Goal: Task Accomplishment & Management: Complete application form

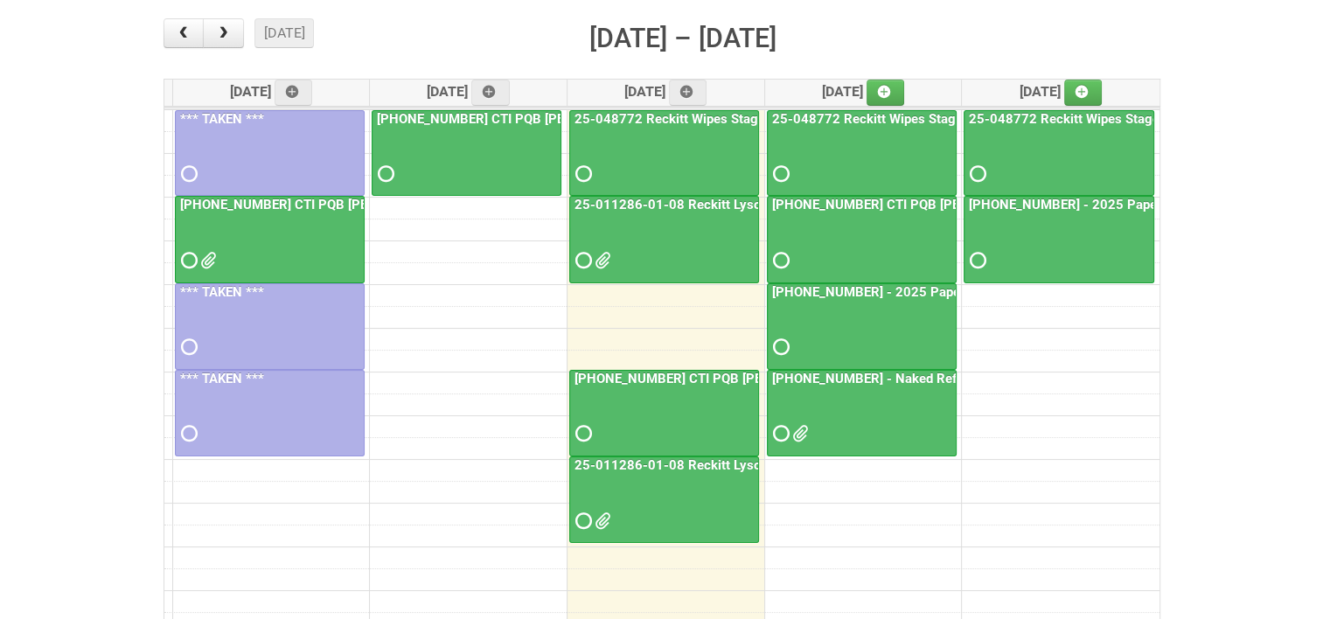
scroll to position [262, 0]
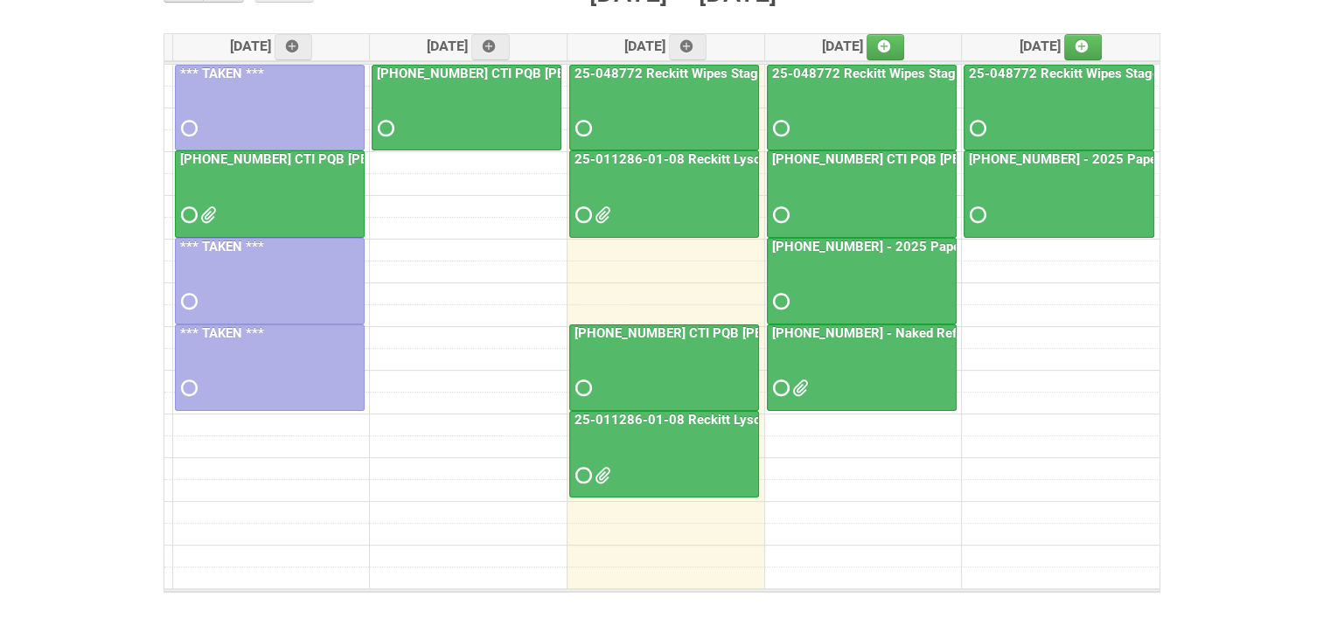
click at [675, 413] on link "25-011286-01-08 Reckitt Lysol Laundry Scented" at bounding box center [719, 420] width 297 height 16
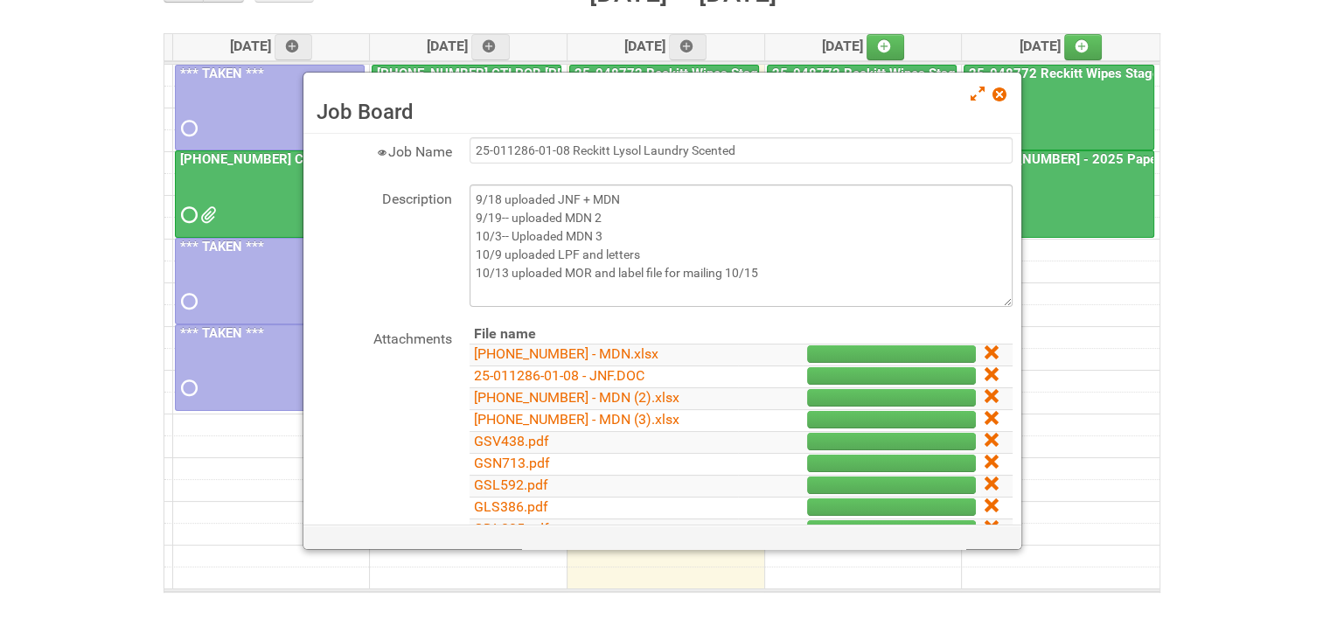
scroll to position [87, 0]
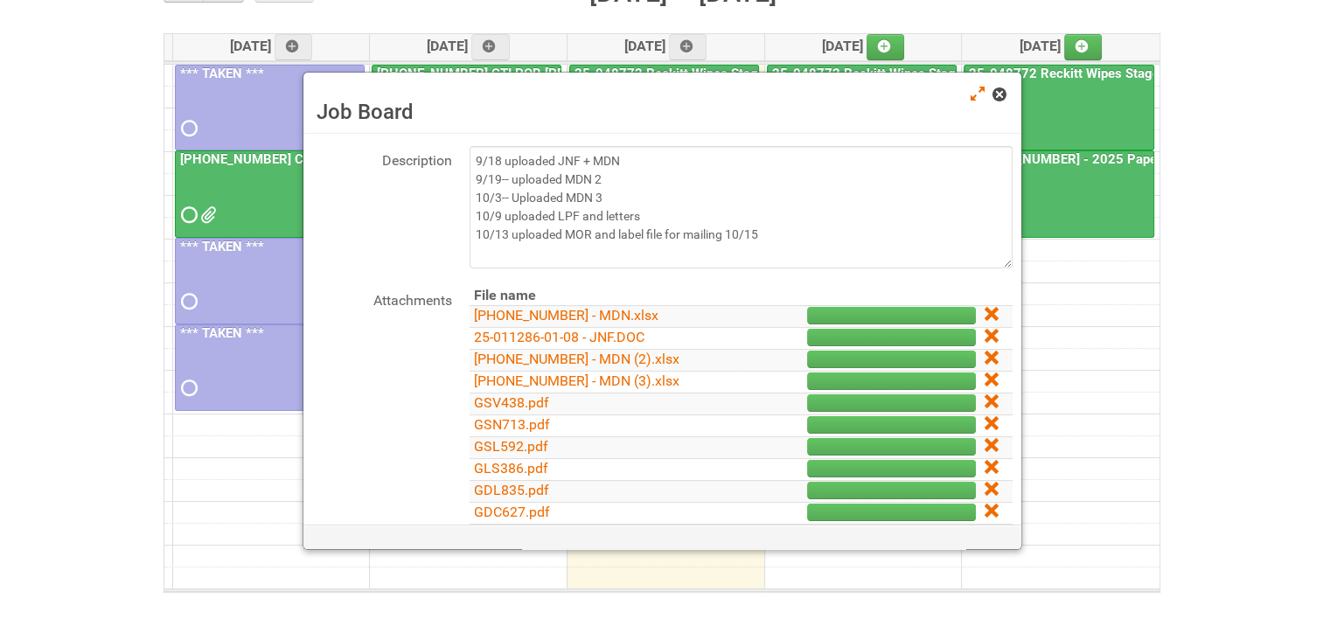
click at [1004, 99] on span at bounding box center [998, 94] width 12 height 12
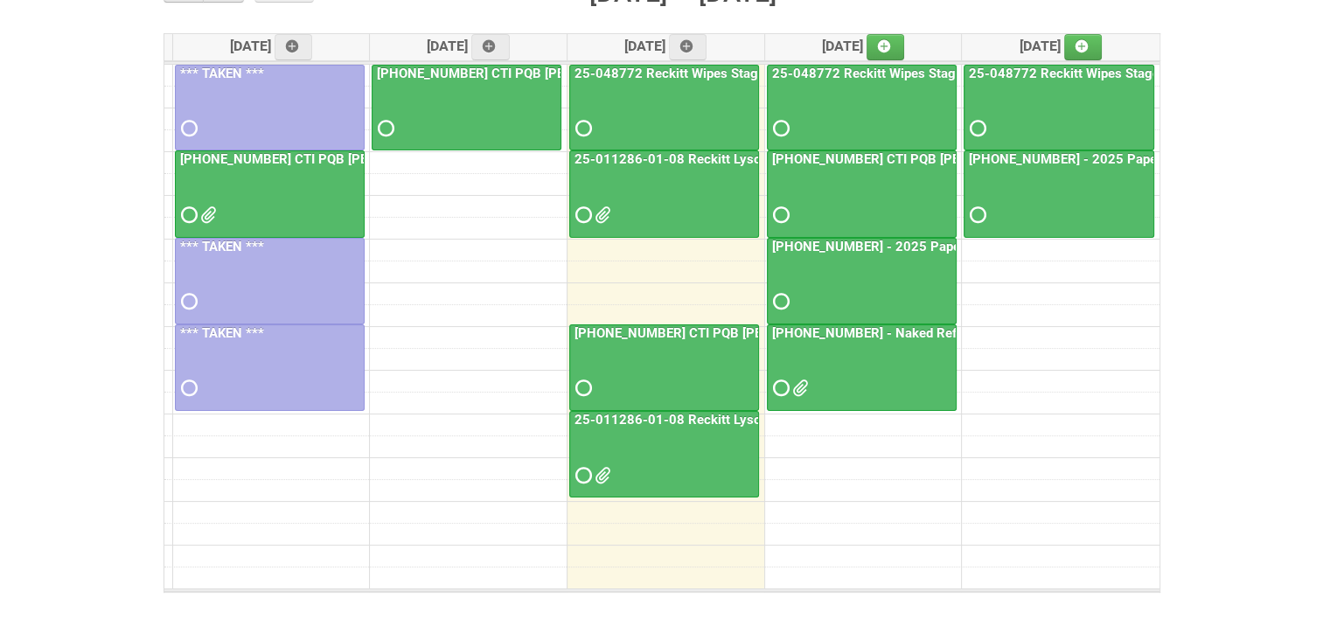
click at [694, 417] on link "25-011286-01-08 Reckitt Lysol Laundry Scented" at bounding box center [719, 420] width 297 height 16
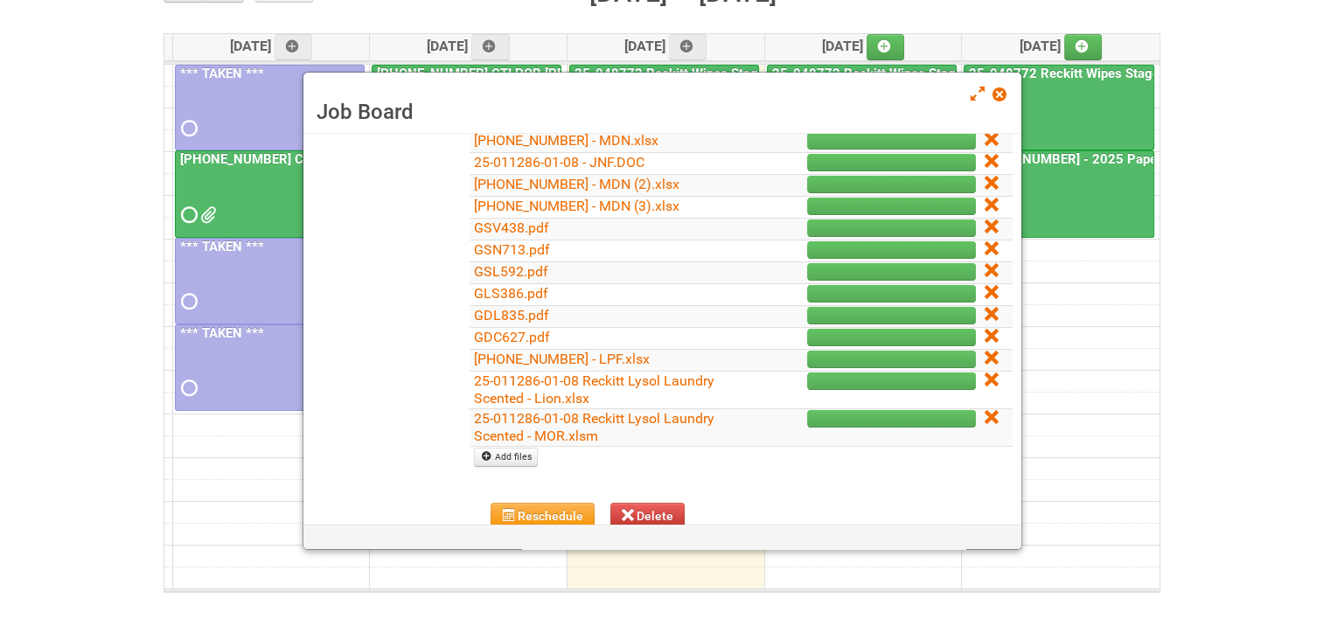
scroll to position [350, 0]
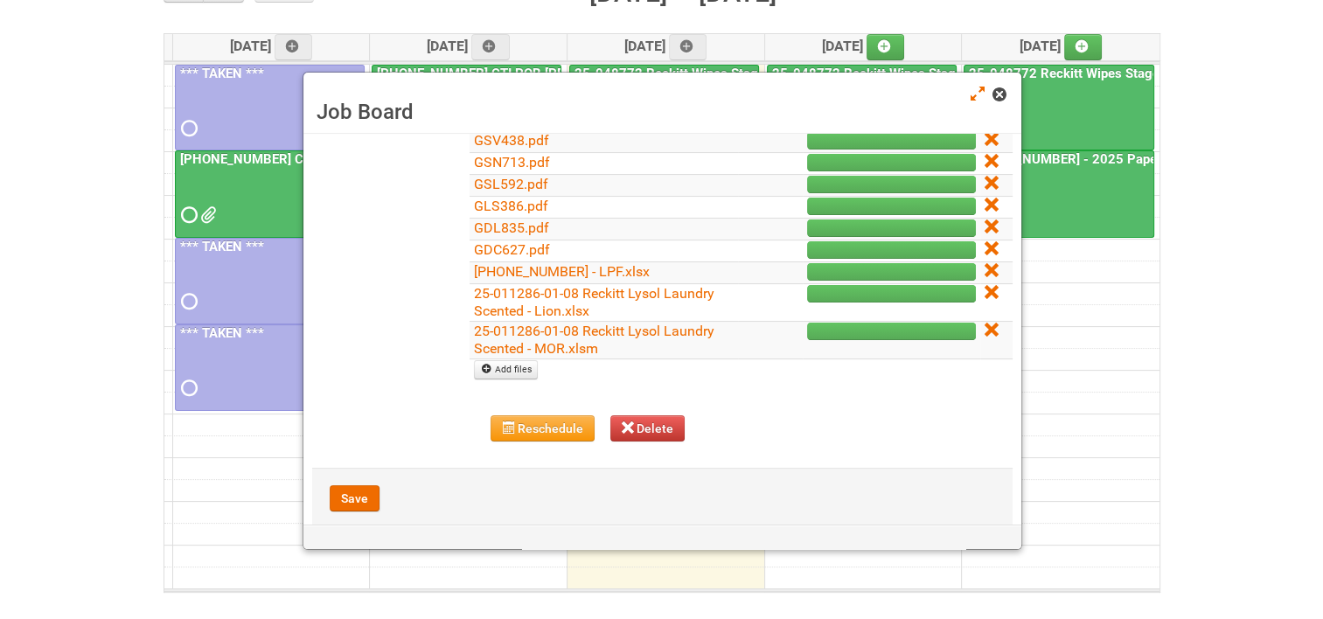
click at [1005, 96] on span at bounding box center [998, 94] width 12 height 12
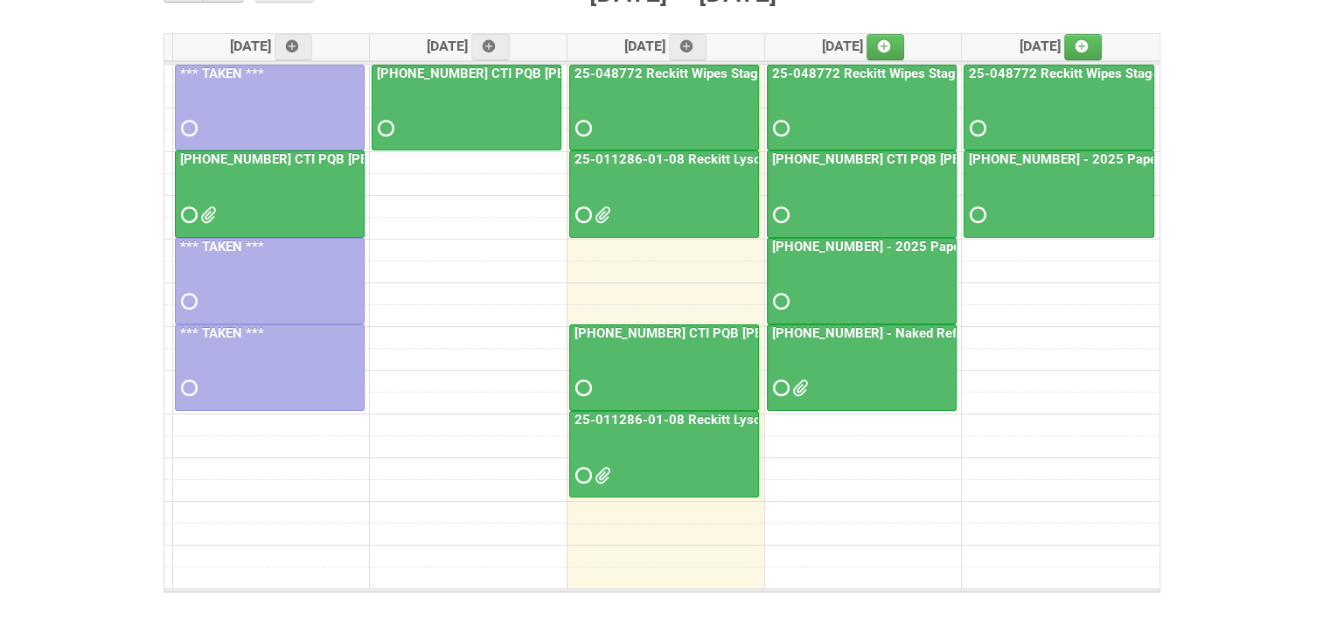
click at [717, 161] on link "25-011286-01-08 Reckitt Lysol Laundry Scented - photos for QC" at bounding box center [765, 159] width 389 height 16
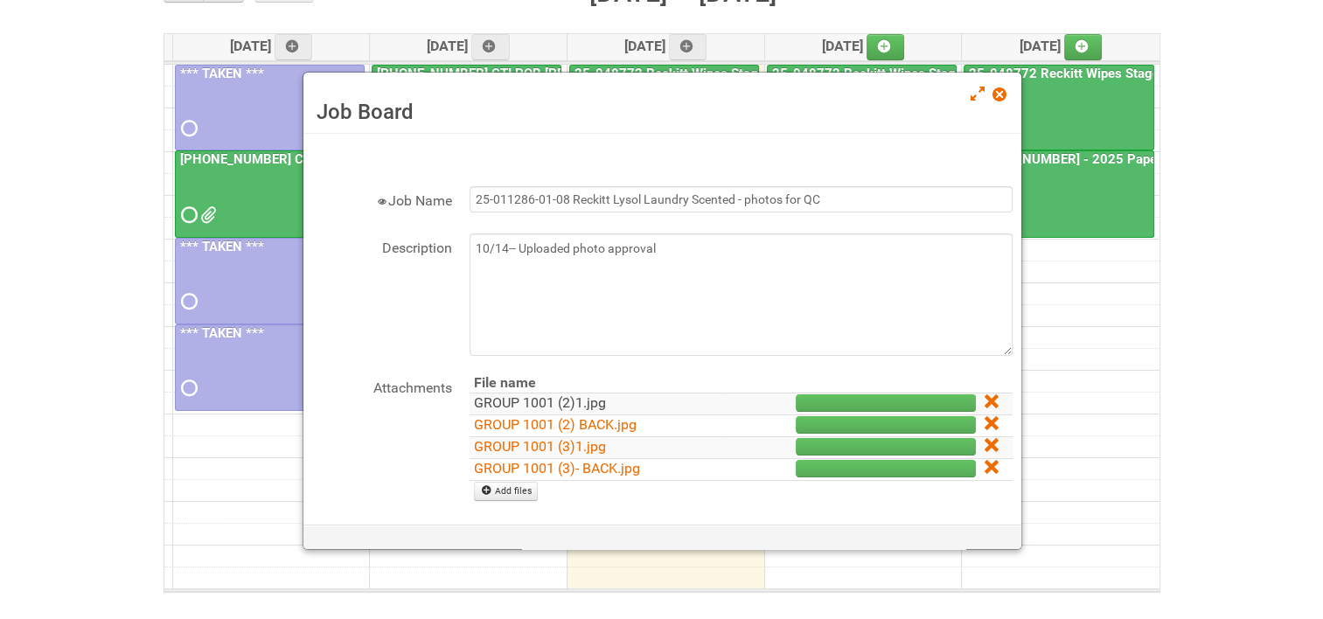
click at [541, 400] on link "GROUP 1001 (2)1.jpg" at bounding box center [540, 402] width 132 height 17
click at [537, 420] on link "GROUP 1001 (2) BACK.jpg" at bounding box center [555, 424] width 163 height 17
click at [539, 441] on link "GROUP 1001 (3)1.jpg" at bounding box center [540, 446] width 132 height 17
click at [543, 465] on link "GROUP 1001 (3)- BACK.jpg" at bounding box center [557, 468] width 166 height 17
drag, startPoint x: 986, startPoint y: 399, endPoint x: 755, endPoint y: 49, distance: 419.0
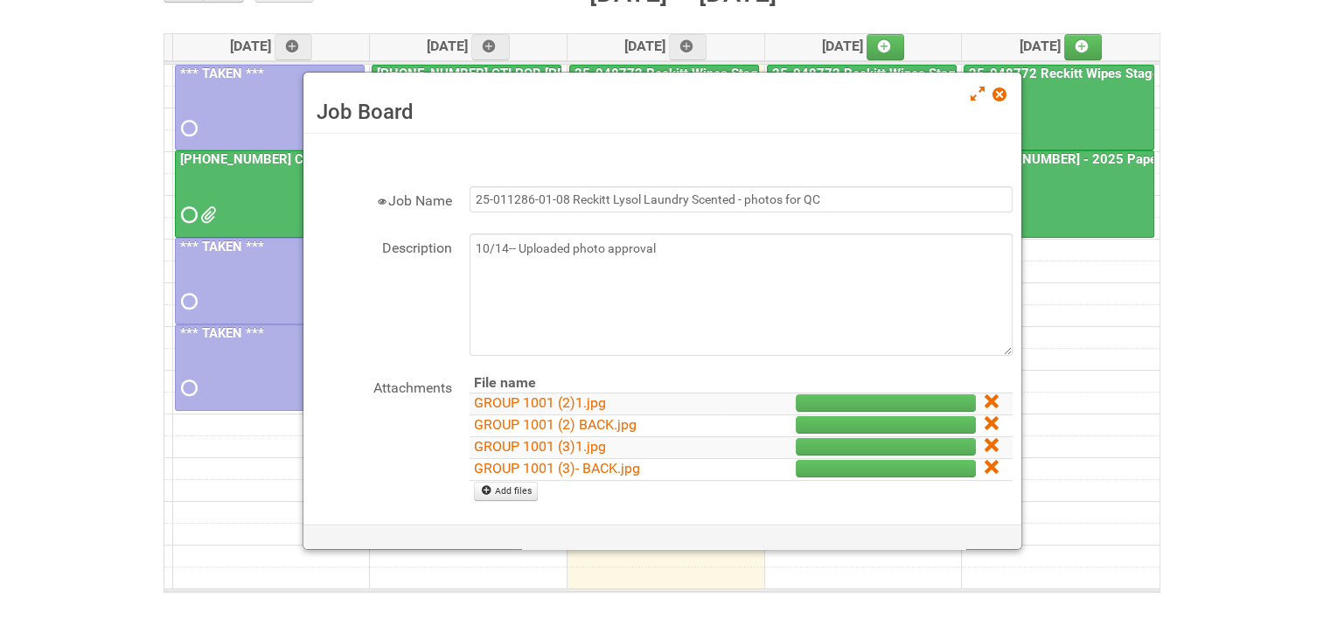
click at [986, 399] on link at bounding box center [993, 402] width 16 height 17
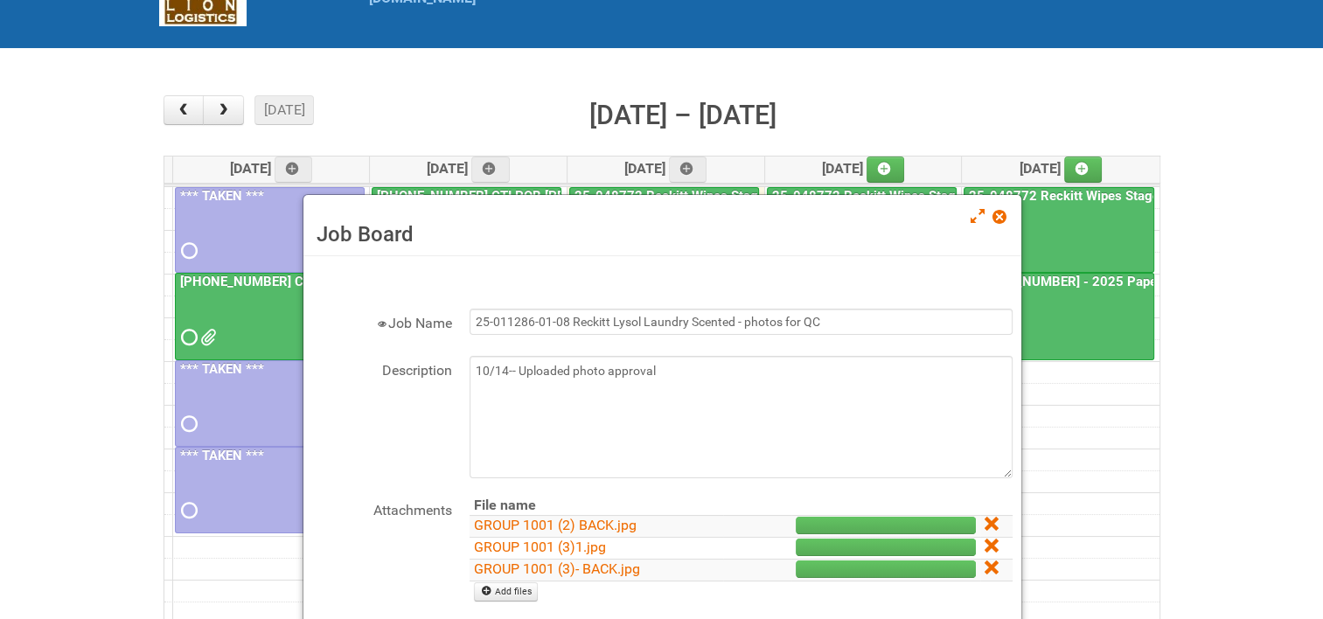
scroll to position [175, 0]
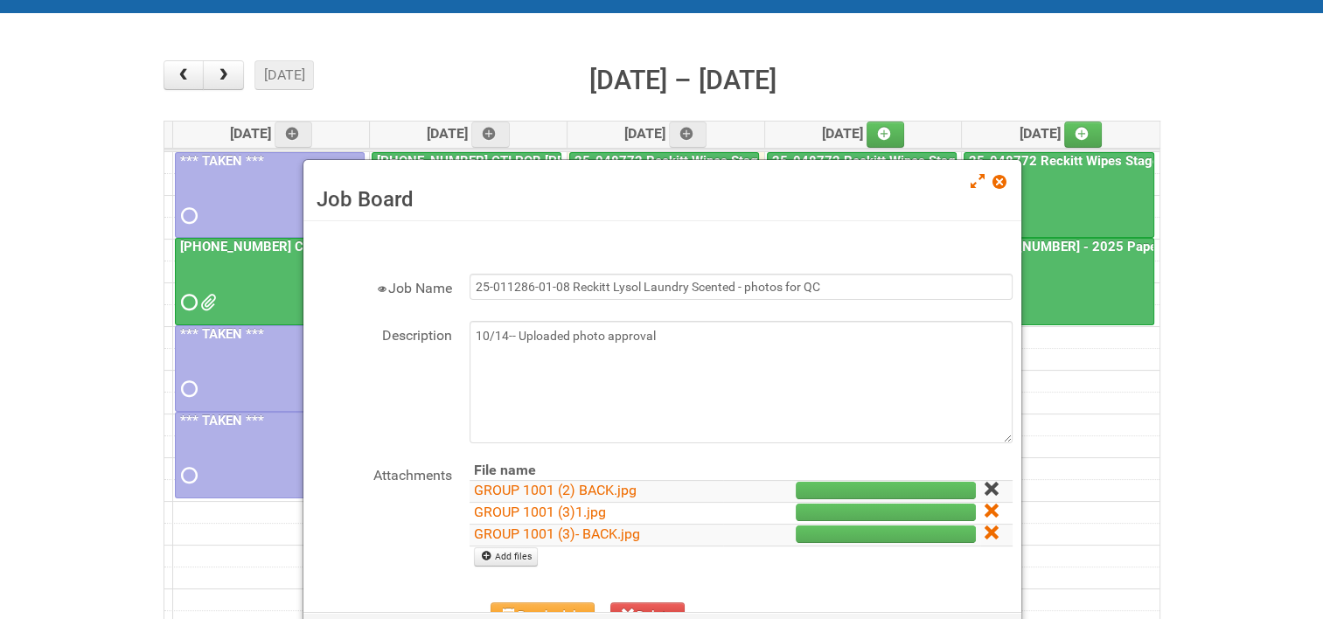
click at [985, 490] on icon at bounding box center [991, 489] width 12 height 12
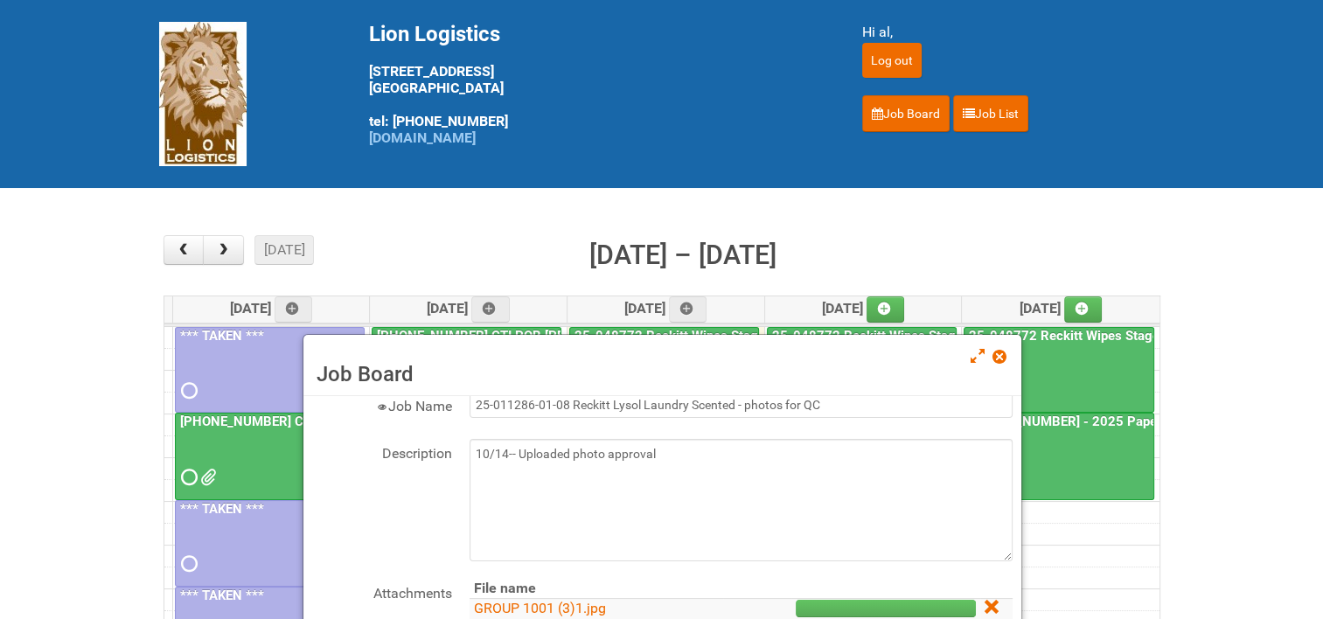
scroll to position [107, 0]
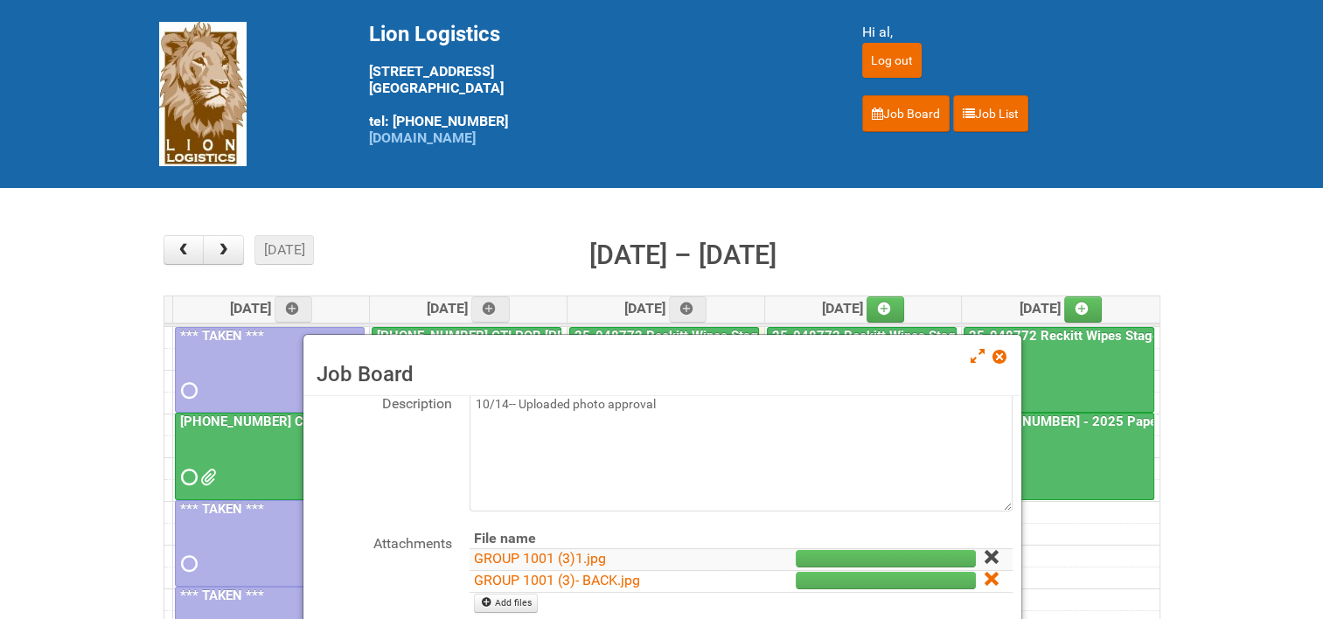
click at [985, 557] on icon at bounding box center [991, 557] width 12 height 12
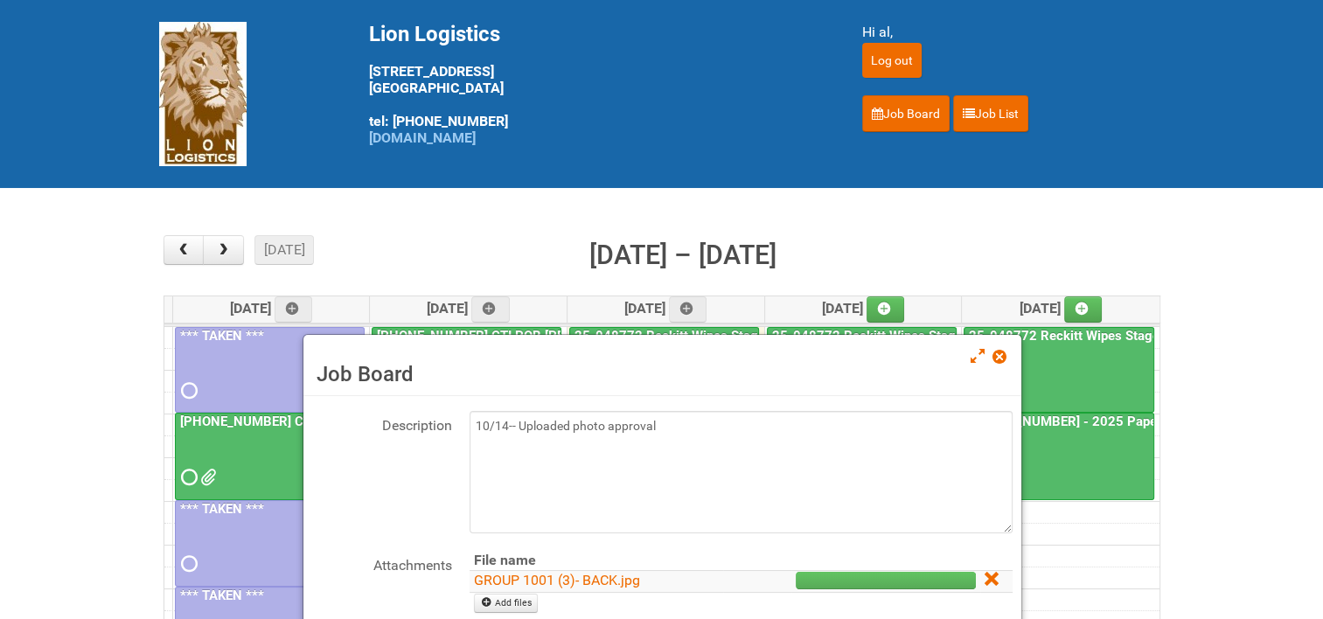
click at [986, 578] on td at bounding box center [996, 581] width 32 height 22
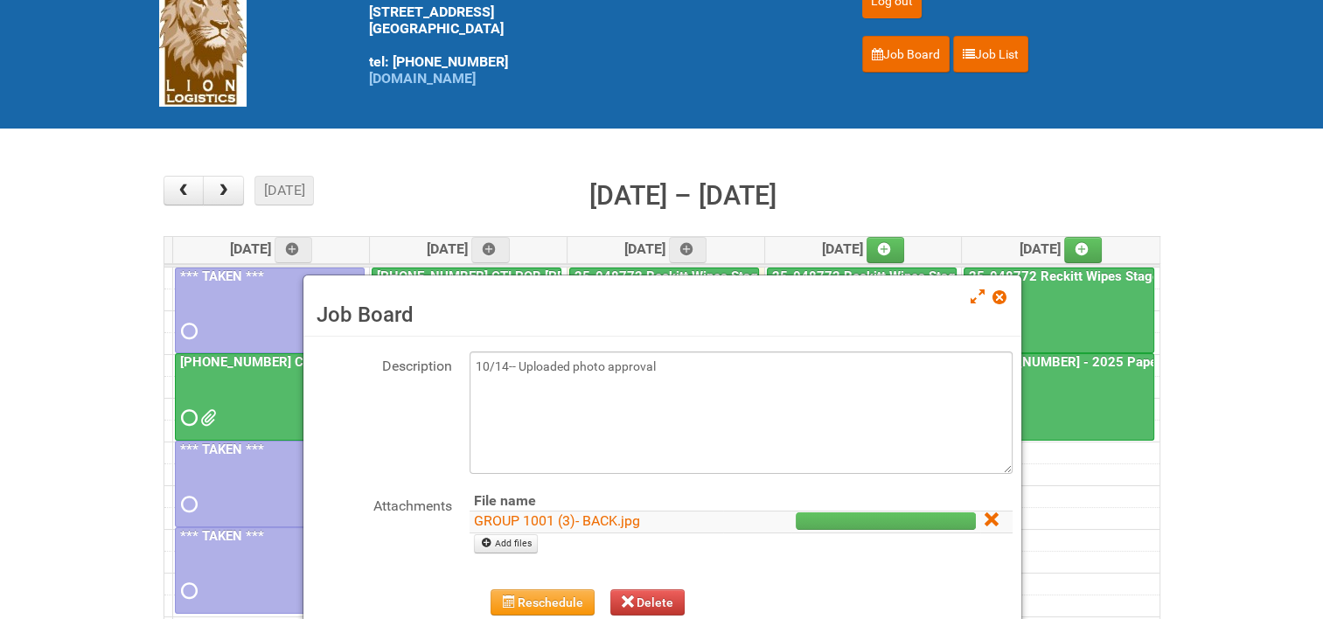
scroll to position [87, 0]
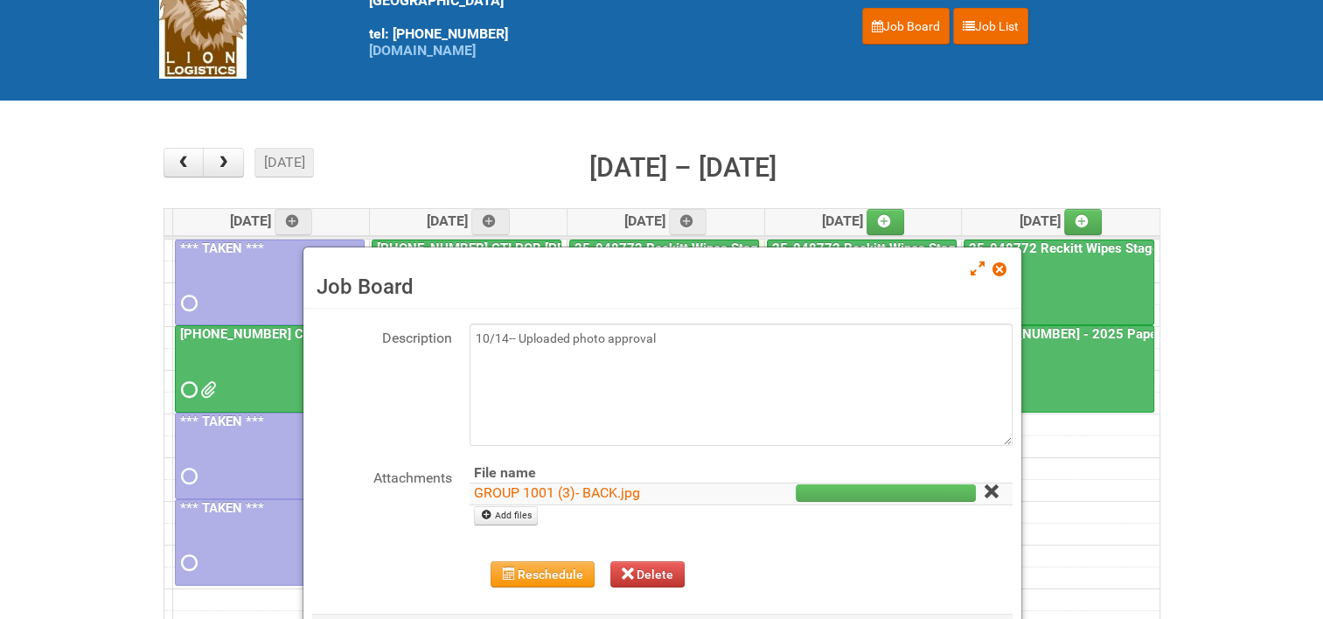
click at [985, 490] on icon at bounding box center [991, 491] width 12 height 12
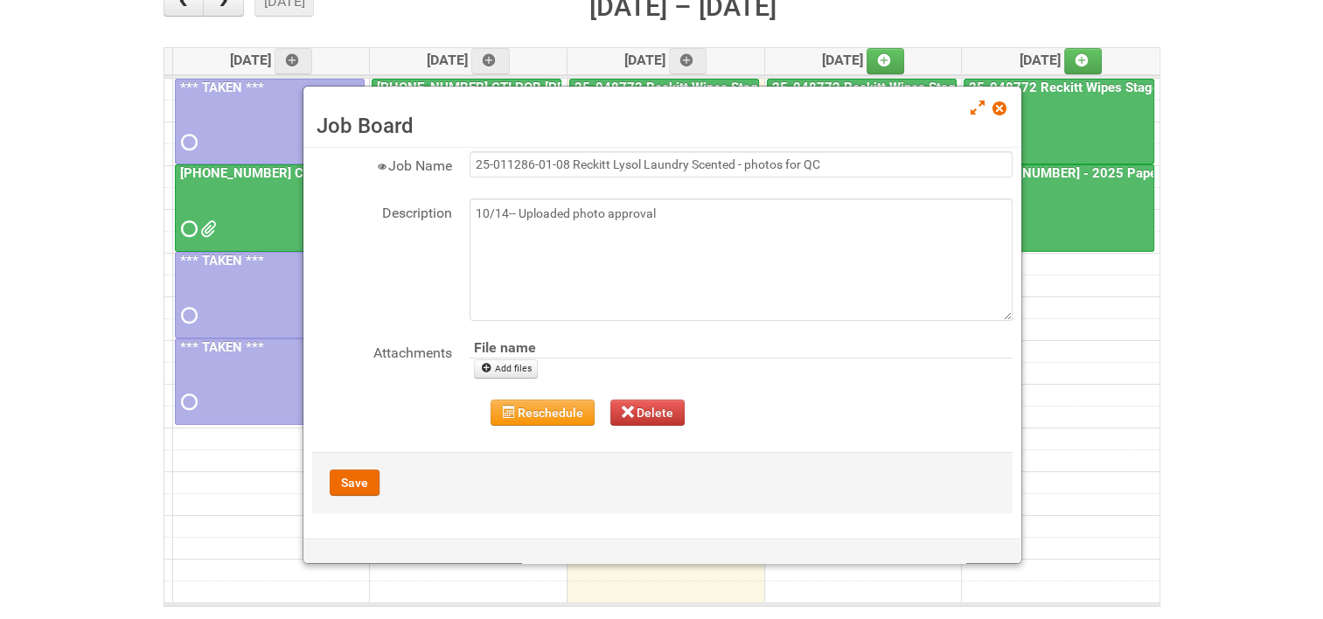
scroll to position [262, 0]
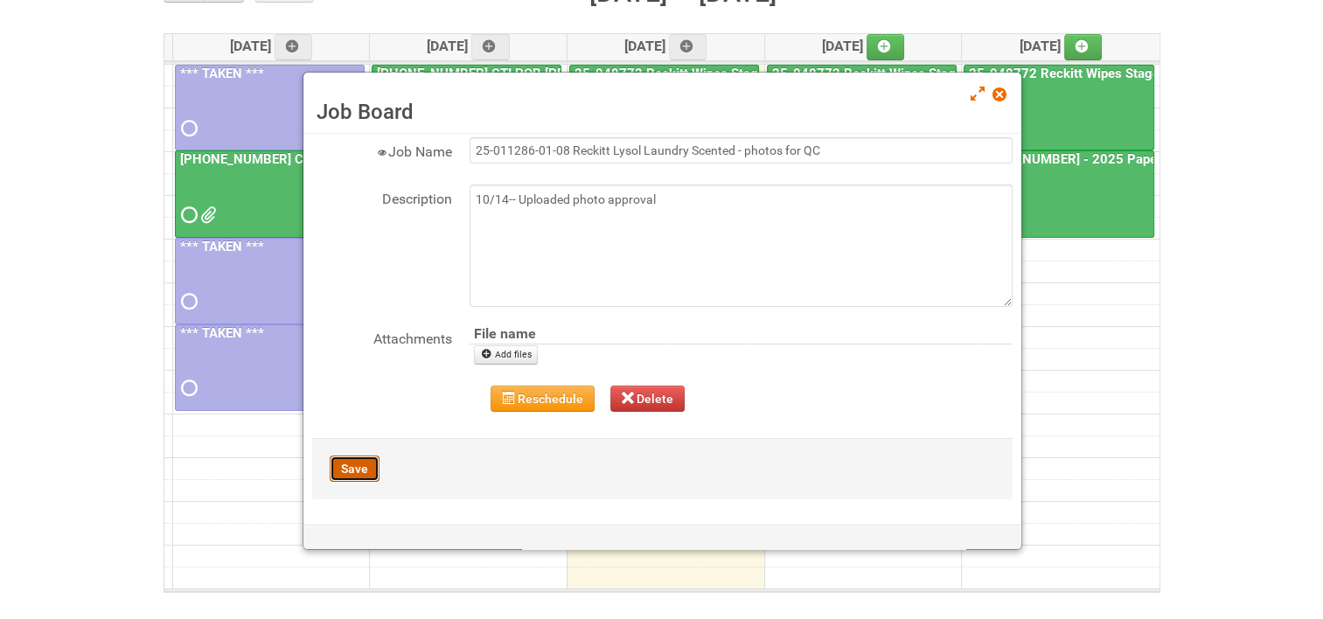
click at [350, 465] on button "Save" at bounding box center [355, 469] width 50 height 26
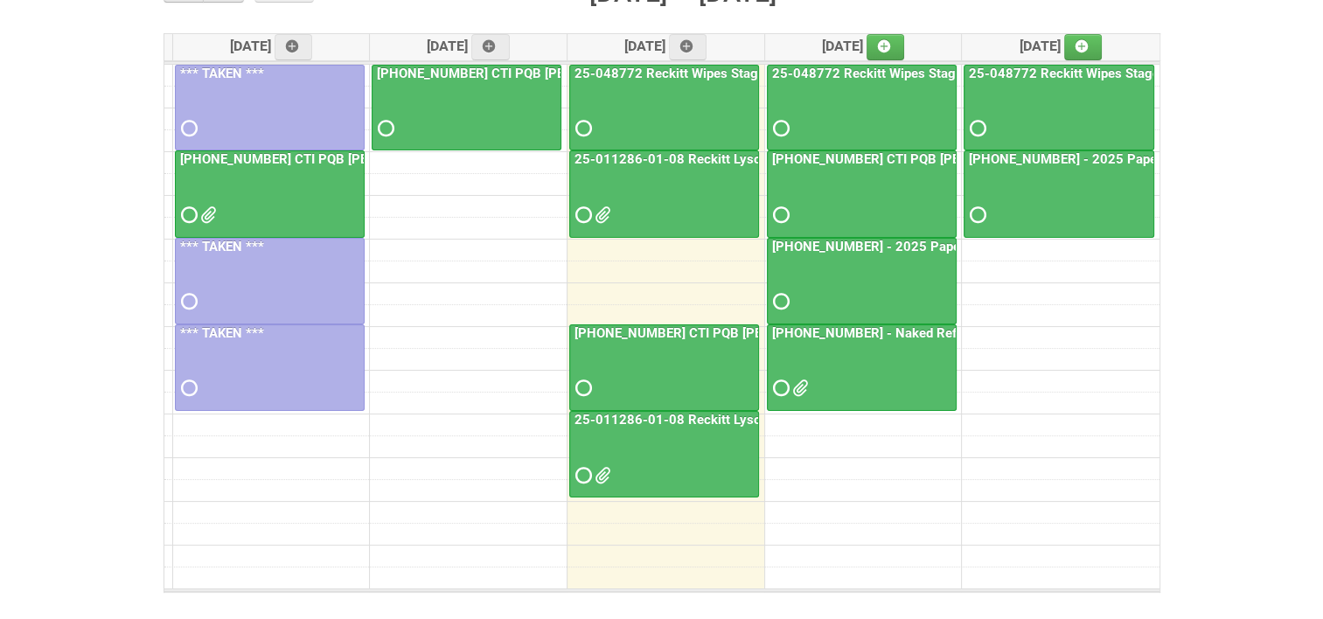
click at [662, 158] on link "25-011286-01-08 Reckitt Lysol Laundry Scented - photos for QC" at bounding box center [765, 159] width 389 height 16
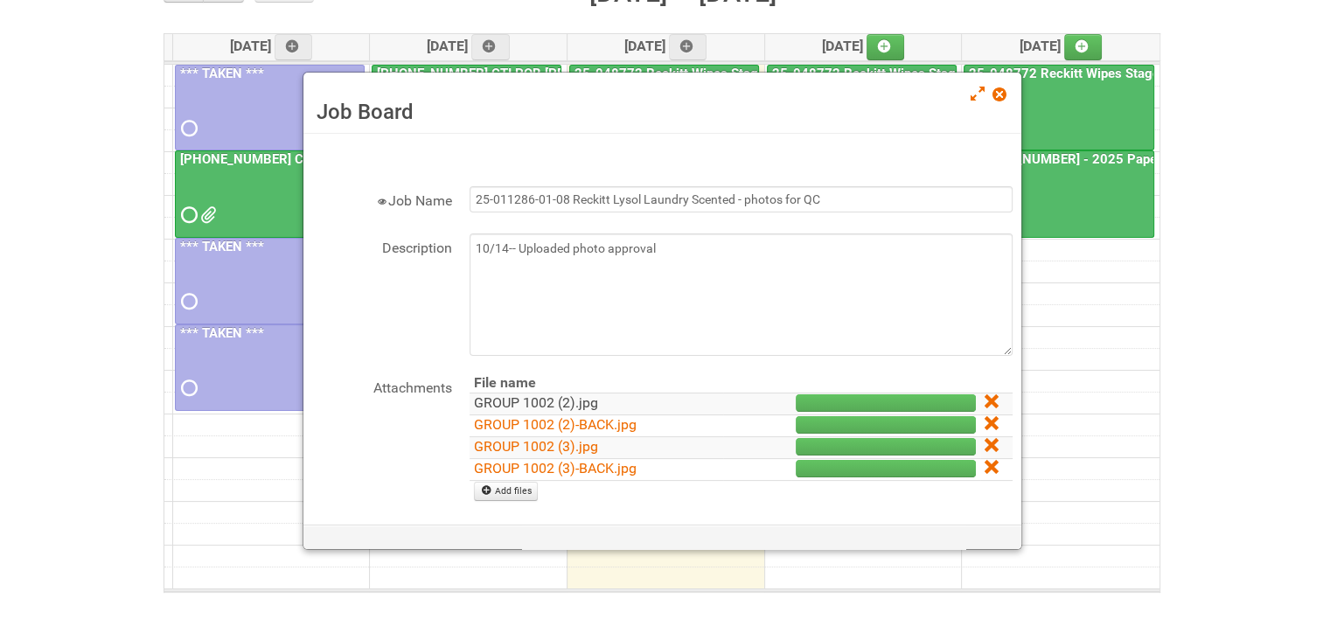
click at [525, 398] on link "GROUP 1002 (2).jpg" at bounding box center [536, 402] width 124 height 17
click at [528, 421] on link "GROUP 1002 (2)-BACK.jpg" at bounding box center [555, 424] width 163 height 17
click at [541, 444] on link "GROUP 1002 (3).jpg" at bounding box center [536, 446] width 124 height 17
click at [549, 462] on link "GROUP 1002 (3)-BACK.jpg" at bounding box center [555, 468] width 163 height 17
click at [985, 462] on icon at bounding box center [991, 467] width 12 height 12
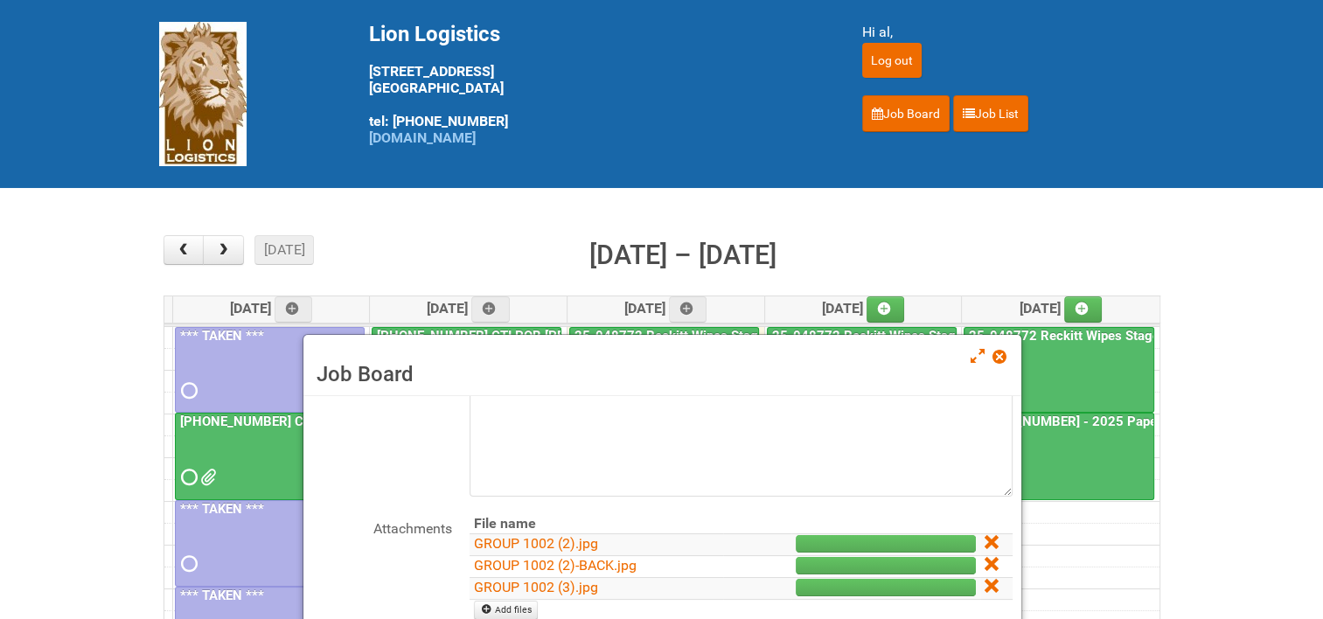
scroll to position [129, 0]
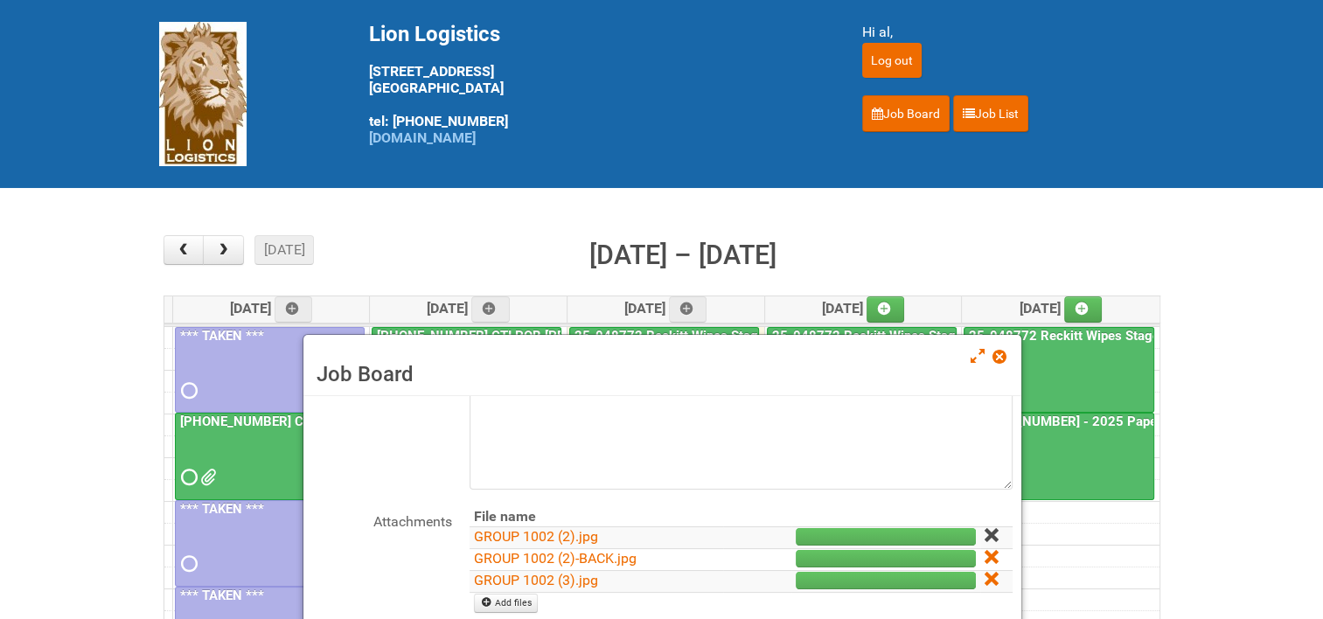
click at [985, 529] on icon at bounding box center [991, 535] width 12 height 12
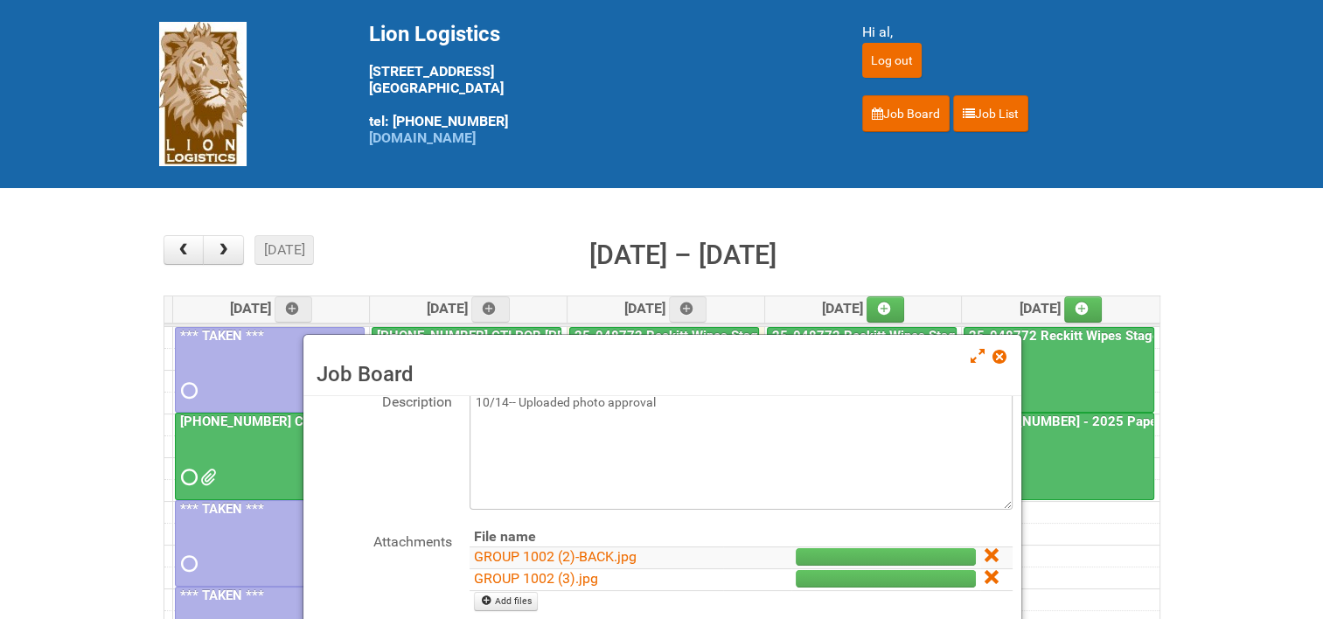
scroll to position [107, 0]
click at [985, 553] on icon at bounding box center [991, 557] width 12 height 12
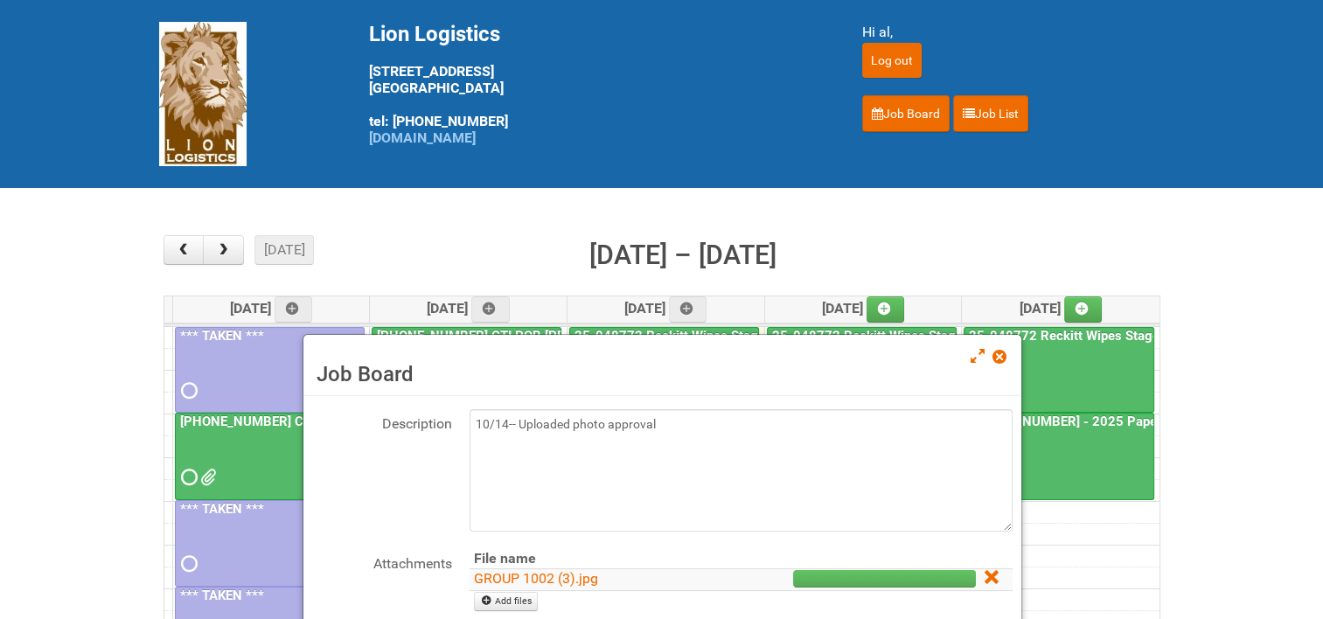
scroll to position [85, 0]
click at [985, 575] on icon at bounding box center [991, 579] width 12 height 12
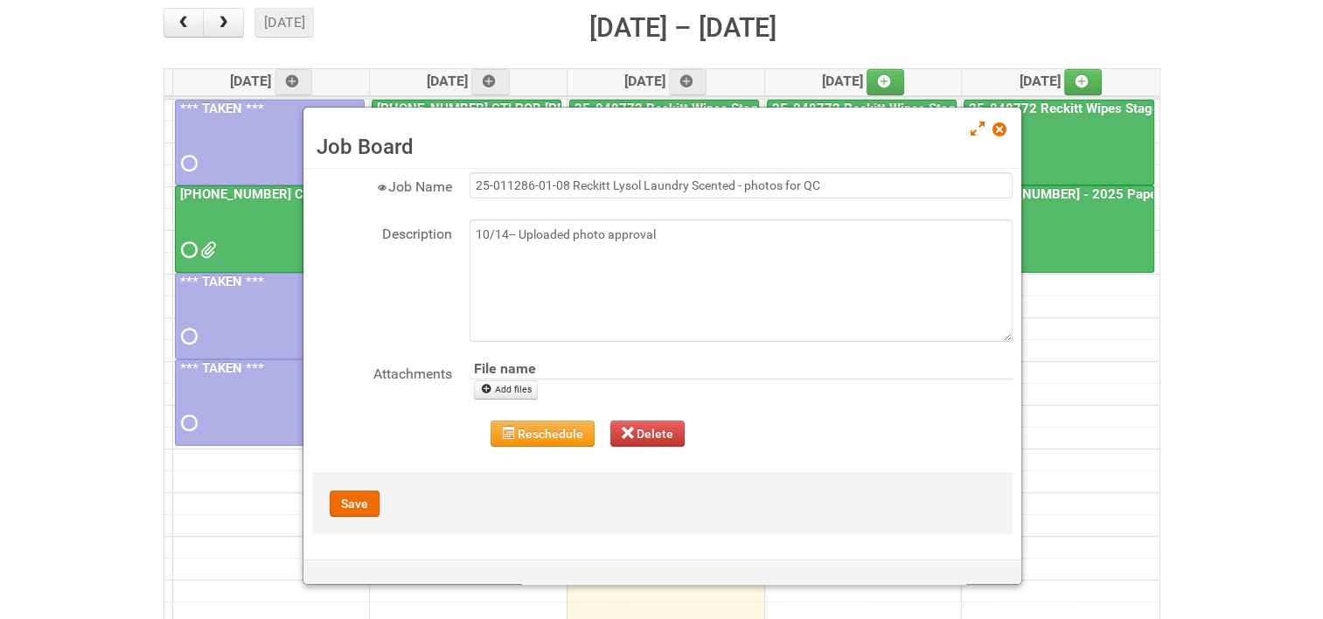
scroll to position [262, 0]
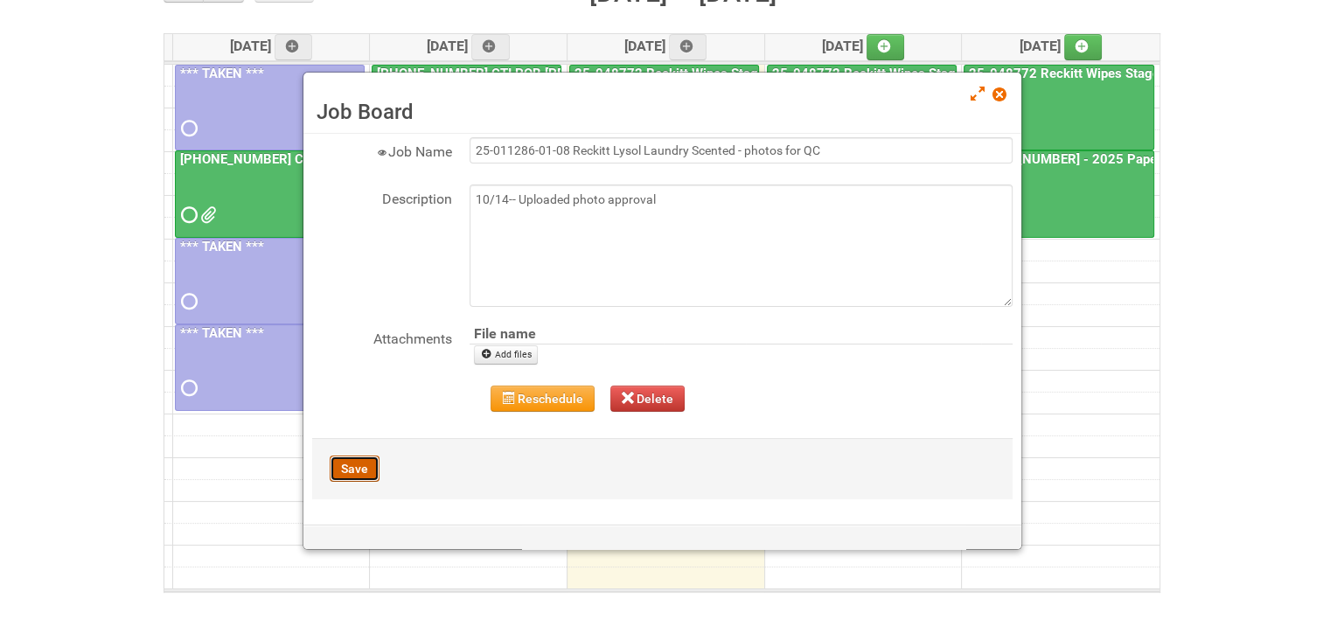
click at [346, 466] on button "Save" at bounding box center [355, 469] width 50 height 26
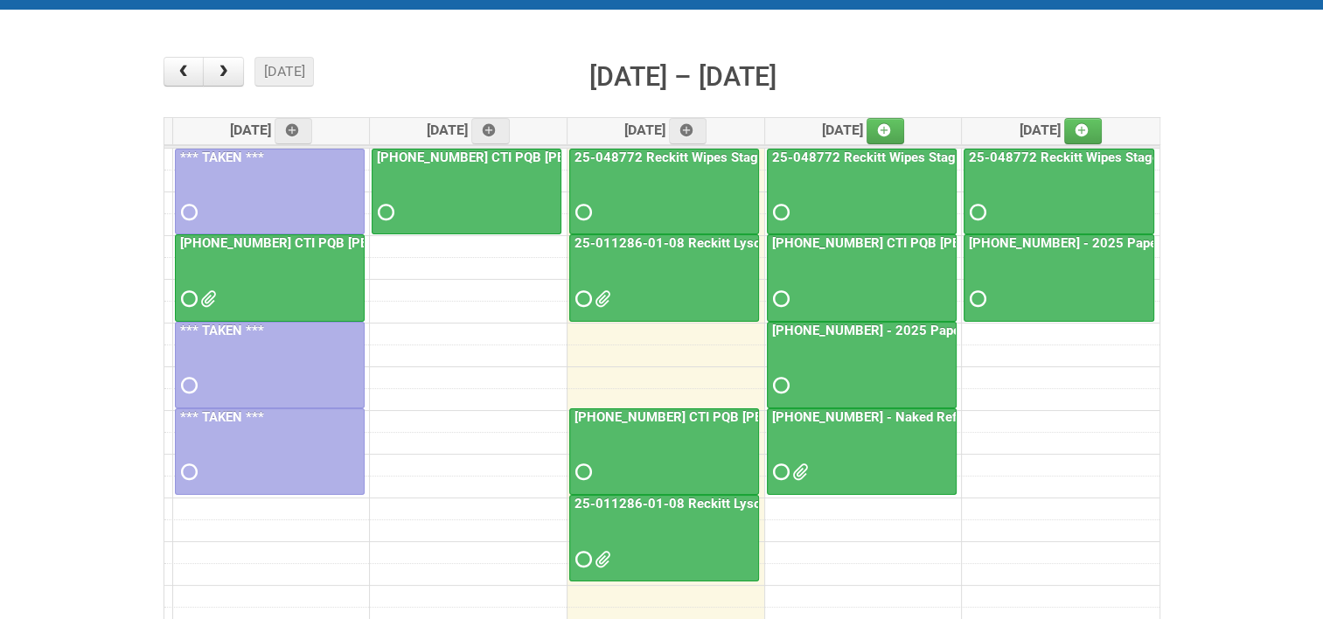
scroll to position [0, 0]
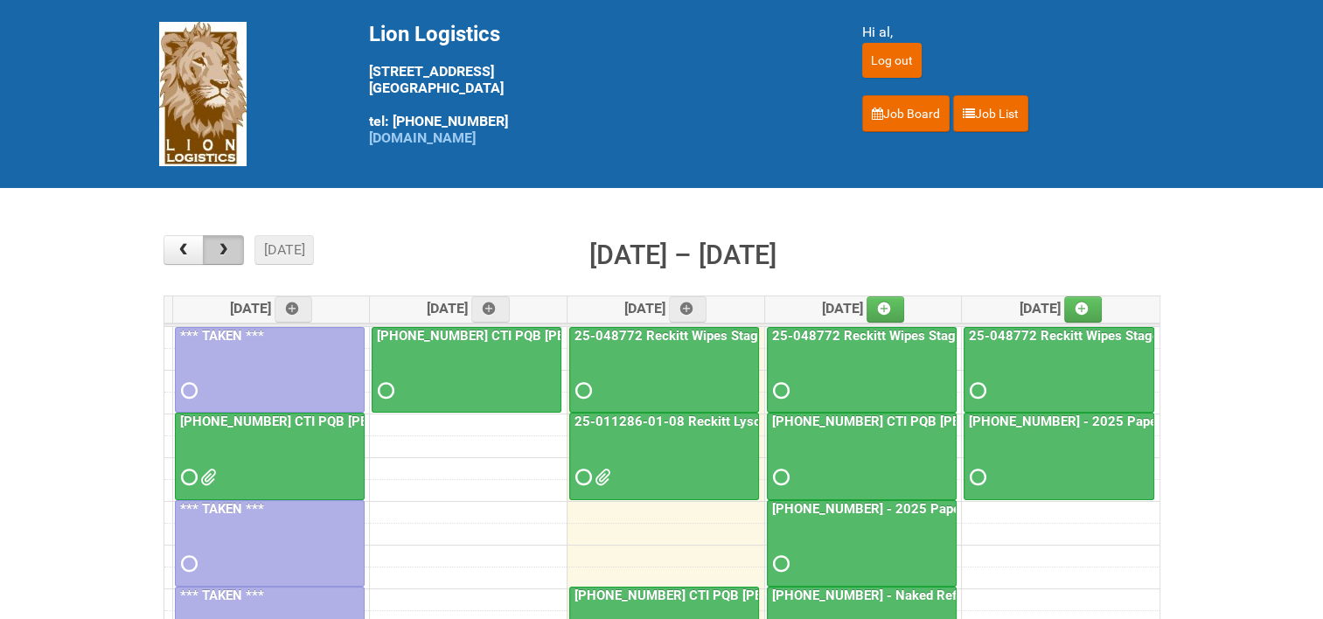
click at [215, 245] on span "button" at bounding box center [223, 250] width 17 height 14
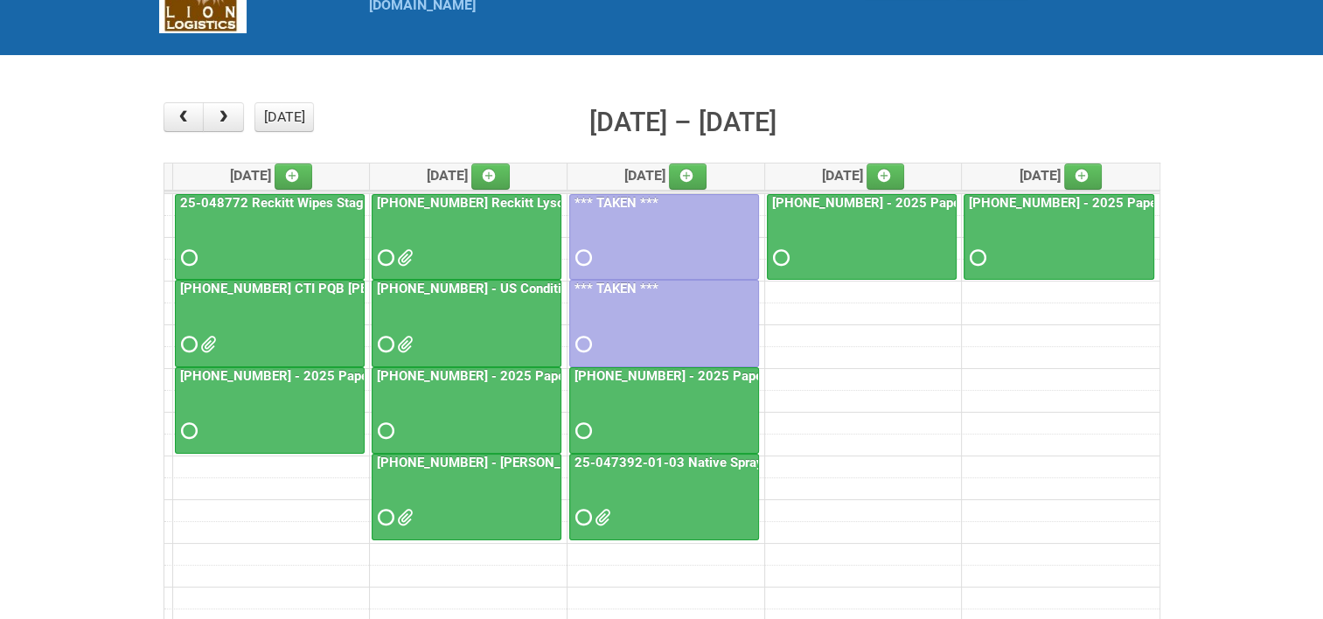
scroll to position [175, 0]
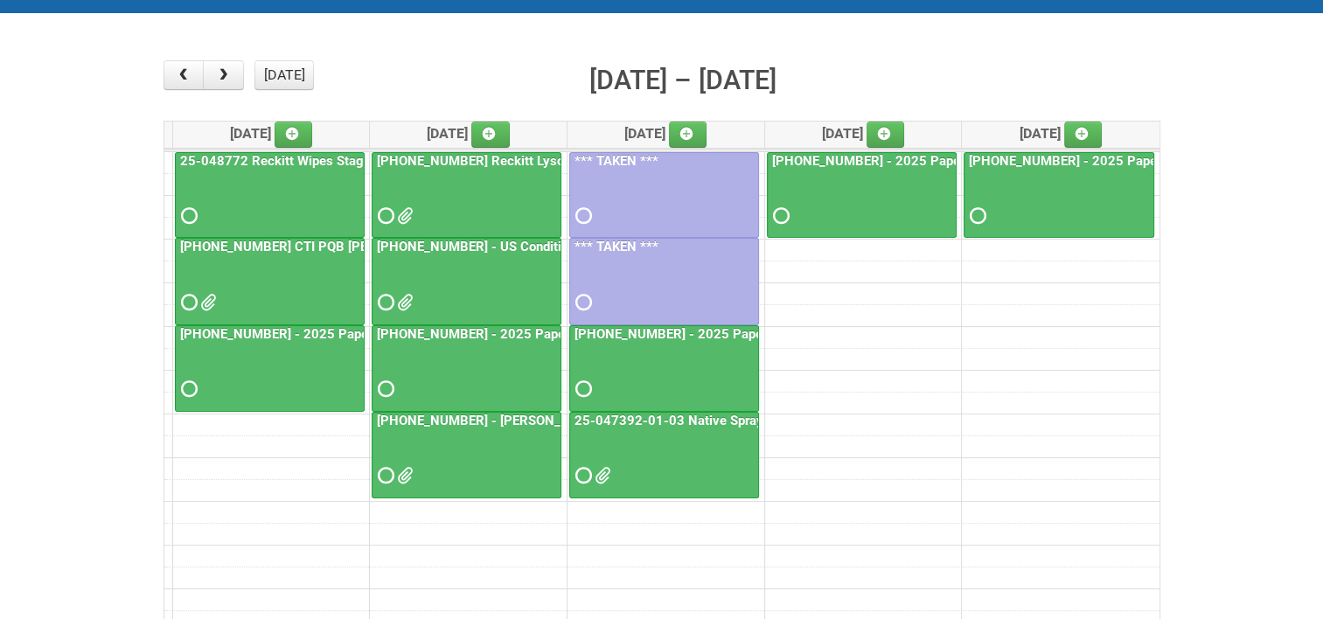
click at [489, 155] on link "[PHONE_NUMBER] Reckitt Lysol Wipes Stage 4" at bounding box center [516, 161] width 286 height 16
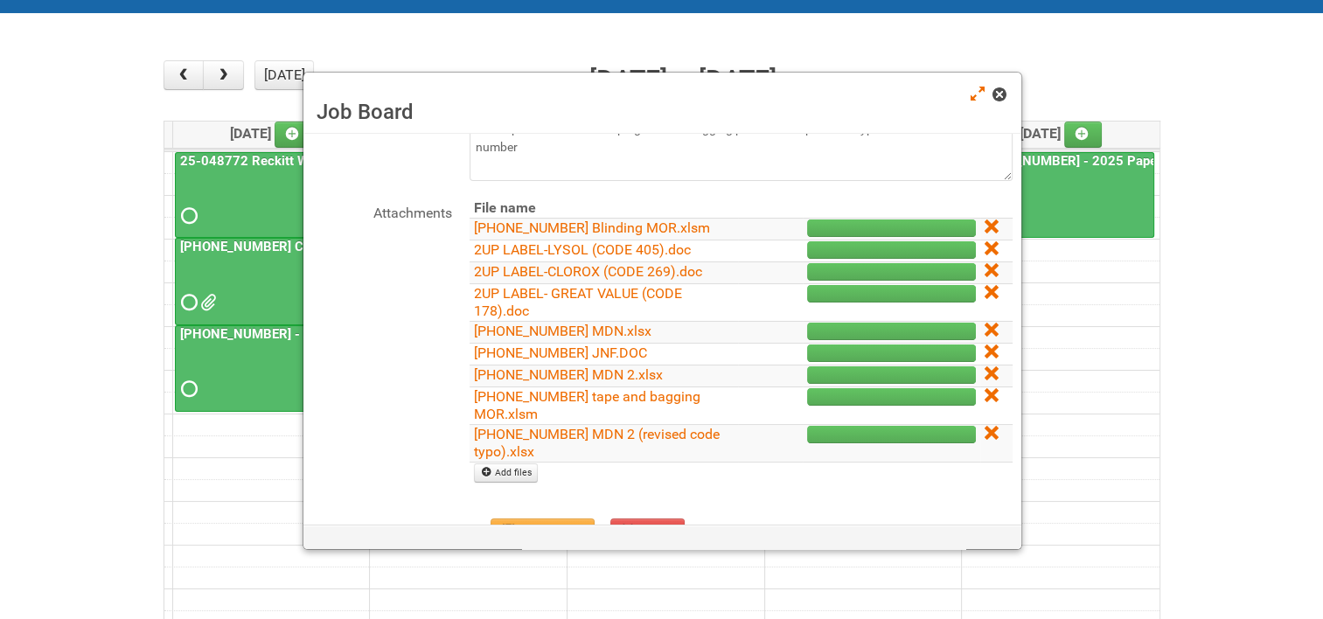
click at [1005, 93] on span at bounding box center [998, 94] width 12 height 12
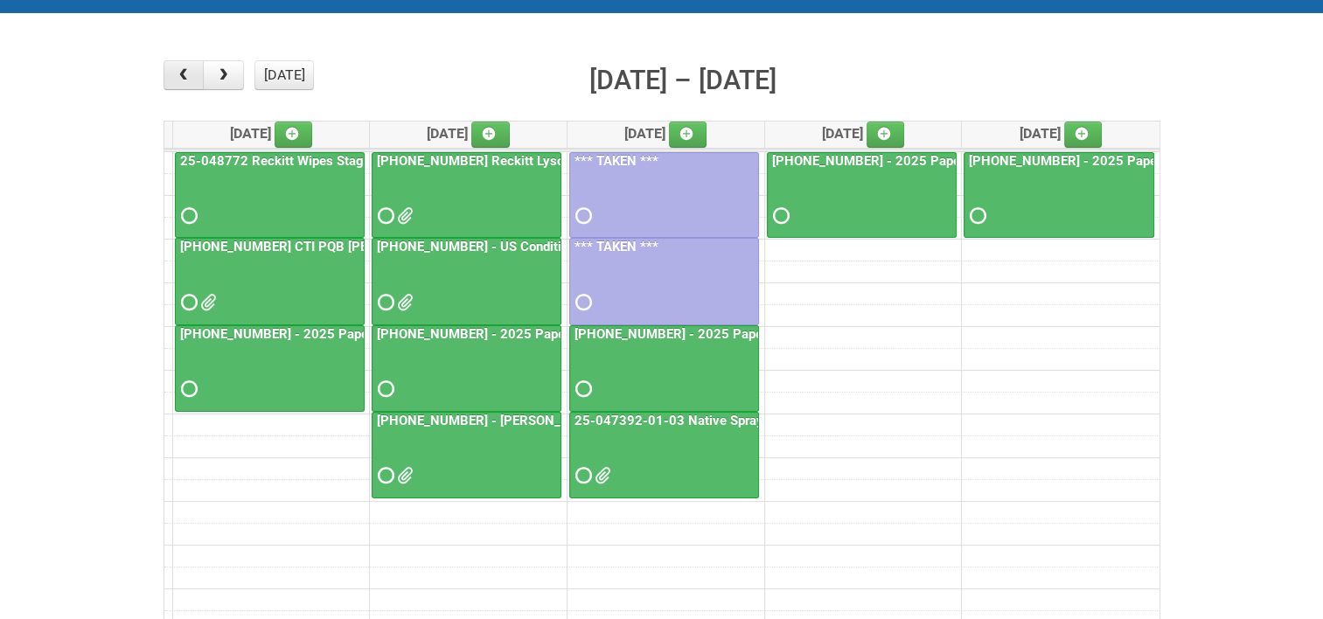
click at [193, 74] on button "button" at bounding box center [184, 75] width 41 height 30
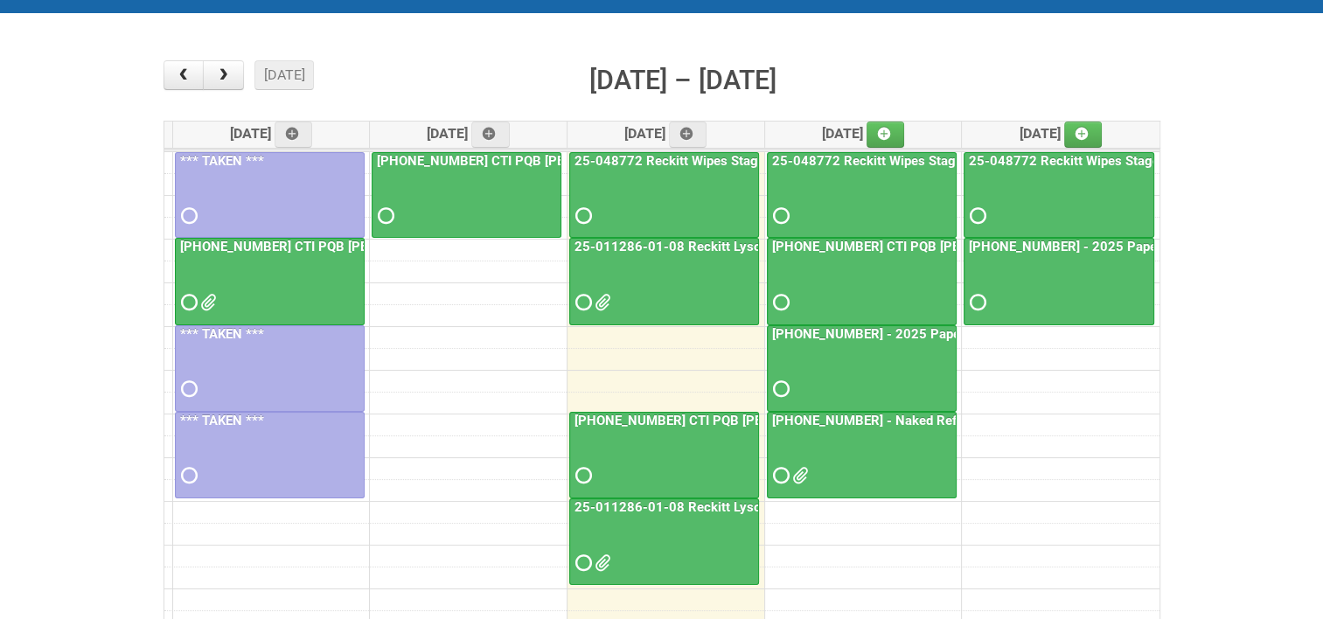
click at [681, 239] on link "25-011286-01-08 Reckitt Lysol Laundry Scented - photos for QC" at bounding box center [765, 247] width 389 height 16
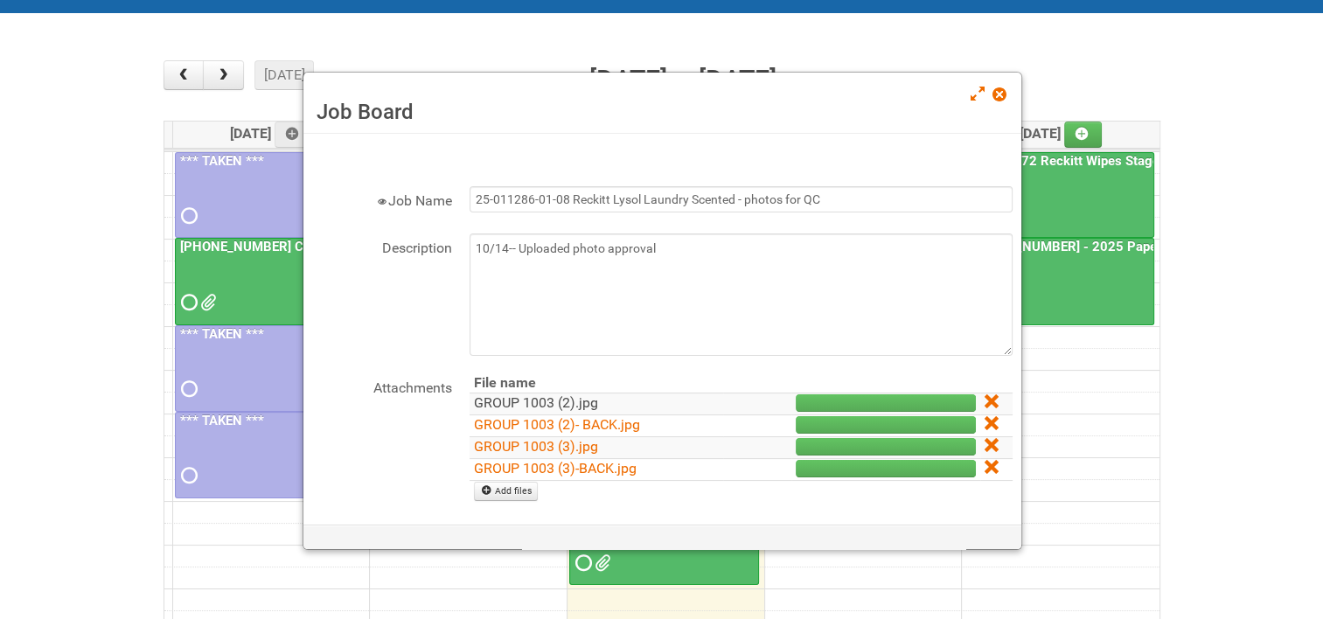
click at [547, 395] on link "GROUP 1003 (2).jpg" at bounding box center [536, 402] width 124 height 17
click at [542, 421] on link "GROUP 1003 (2)- BACK.jpg" at bounding box center [557, 424] width 166 height 17
click at [549, 444] on link "GROUP 1003 (3).jpg" at bounding box center [536, 446] width 124 height 17
click at [553, 461] on link "GROUP 1003 (3)-BACK.jpg" at bounding box center [555, 468] width 163 height 17
click at [985, 462] on icon at bounding box center [991, 467] width 12 height 12
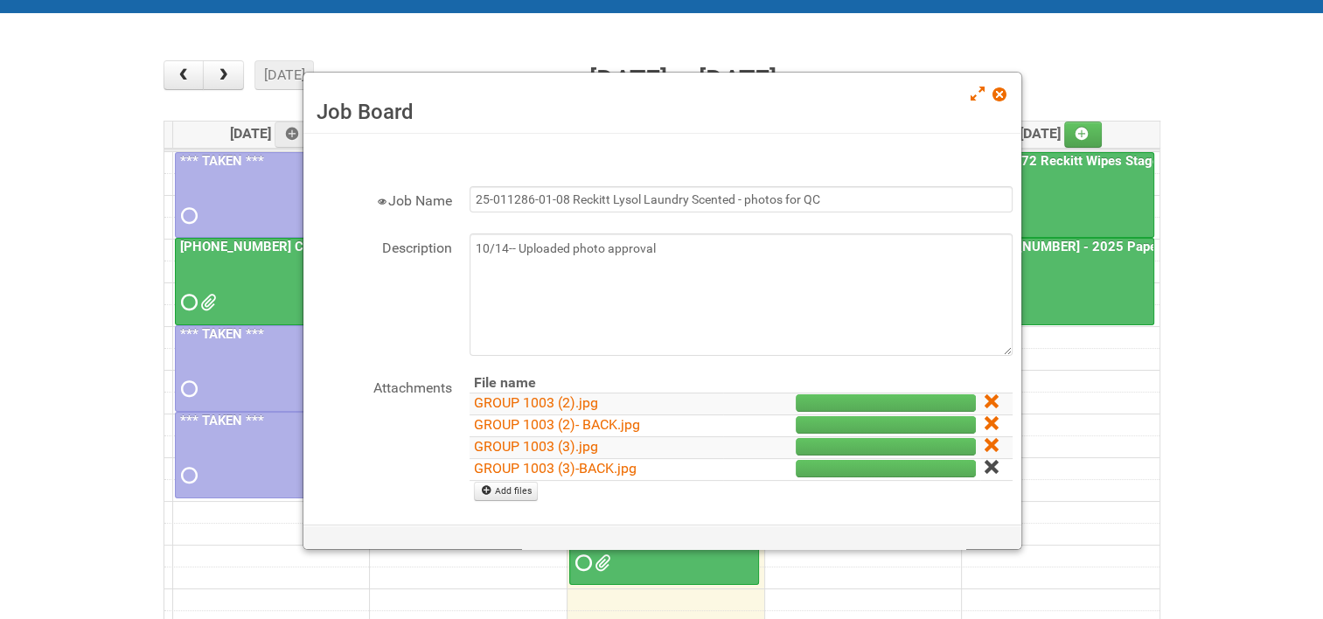
scroll to position [0, 0]
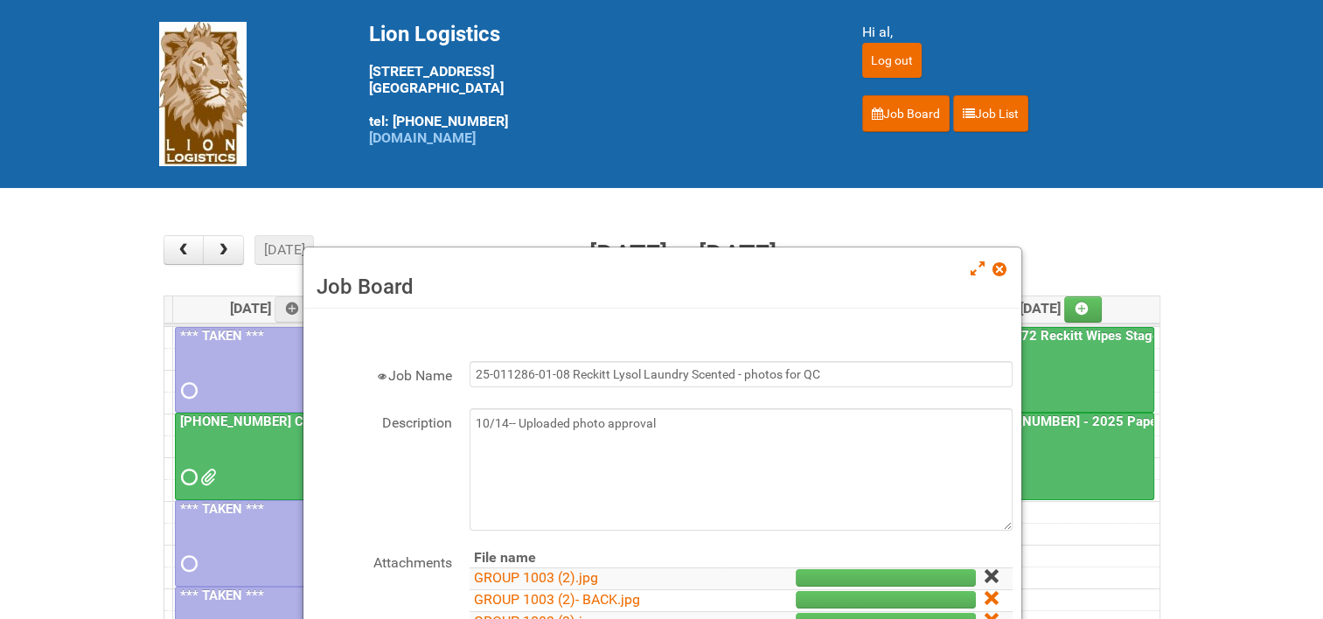
click at [985, 570] on icon at bounding box center [991, 576] width 12 height 12
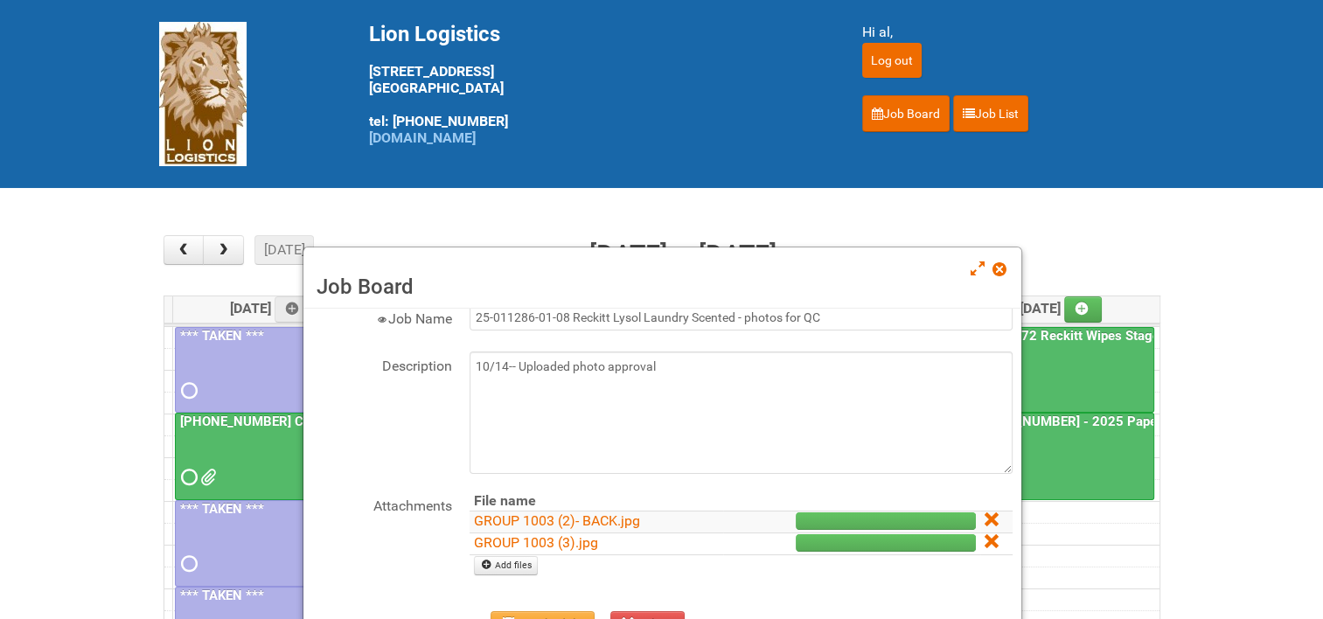
scroll to position [87, 0]
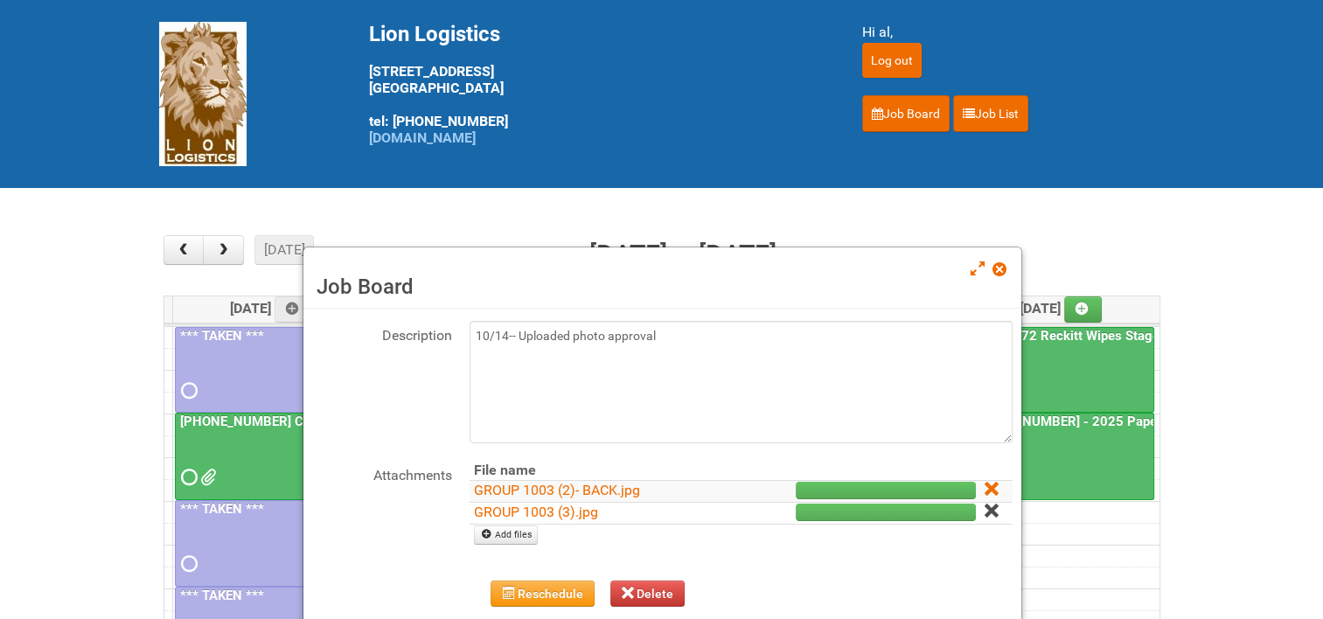
click at [985, 511] on icon at bounding box center [991, 511] width 12 height 12
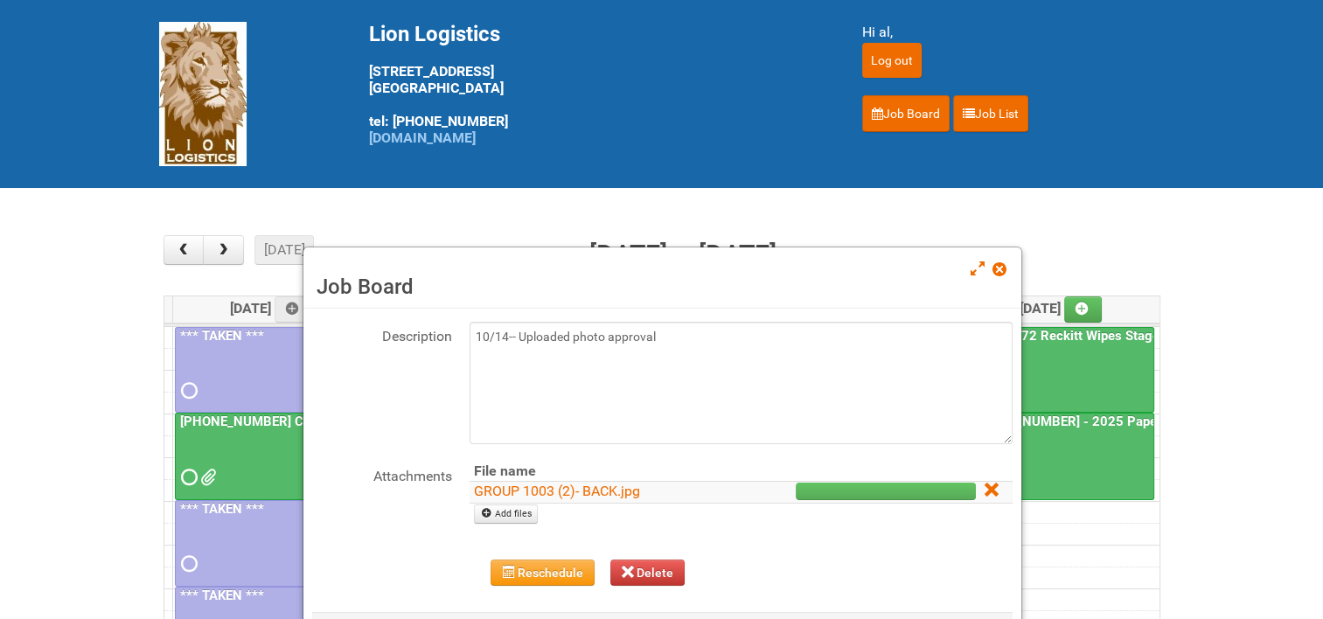
scroll to position [85, 0]
click at [985, 491] on icon at bounding box center [991, 491] width 12 height 12
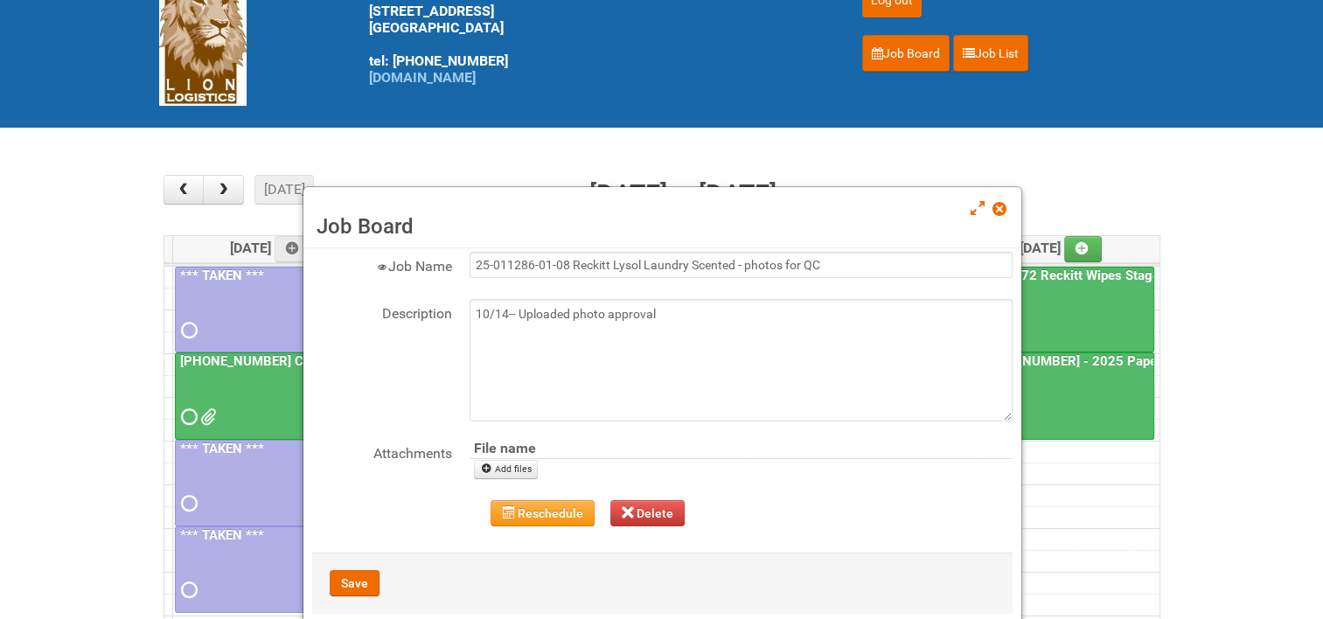
scroll to position [175, 0]
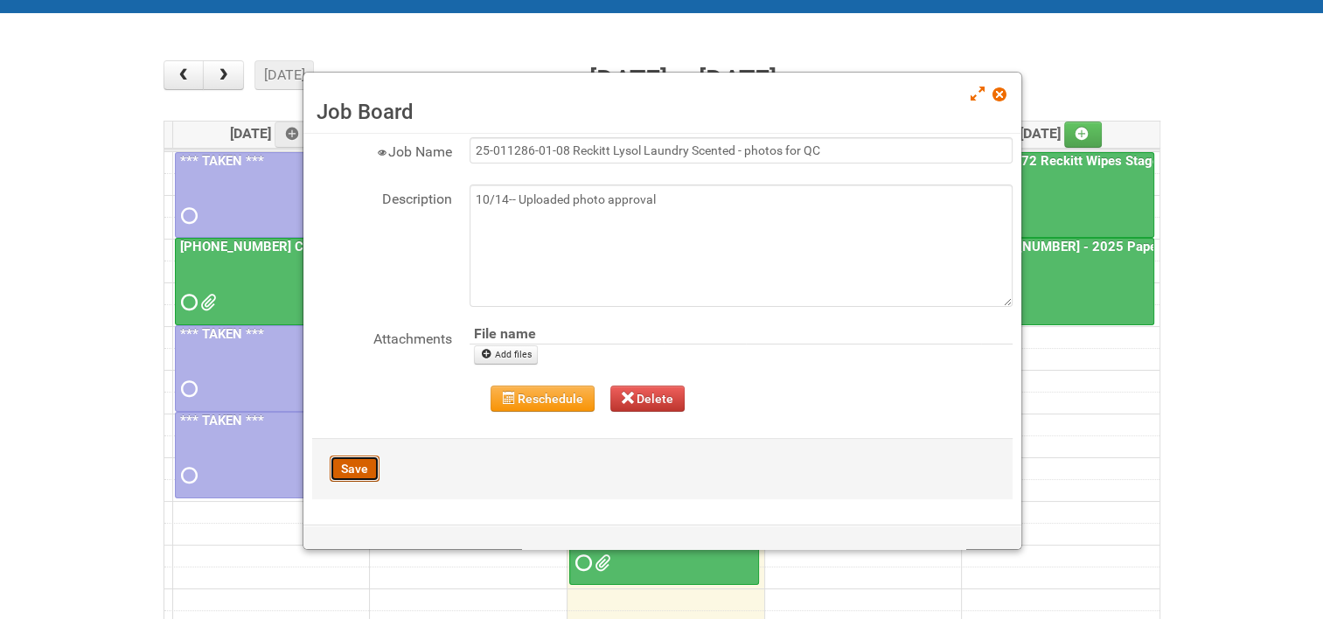
click at [364, 465] on button "Save" at bounding box center [355, 469] width 50 height 26
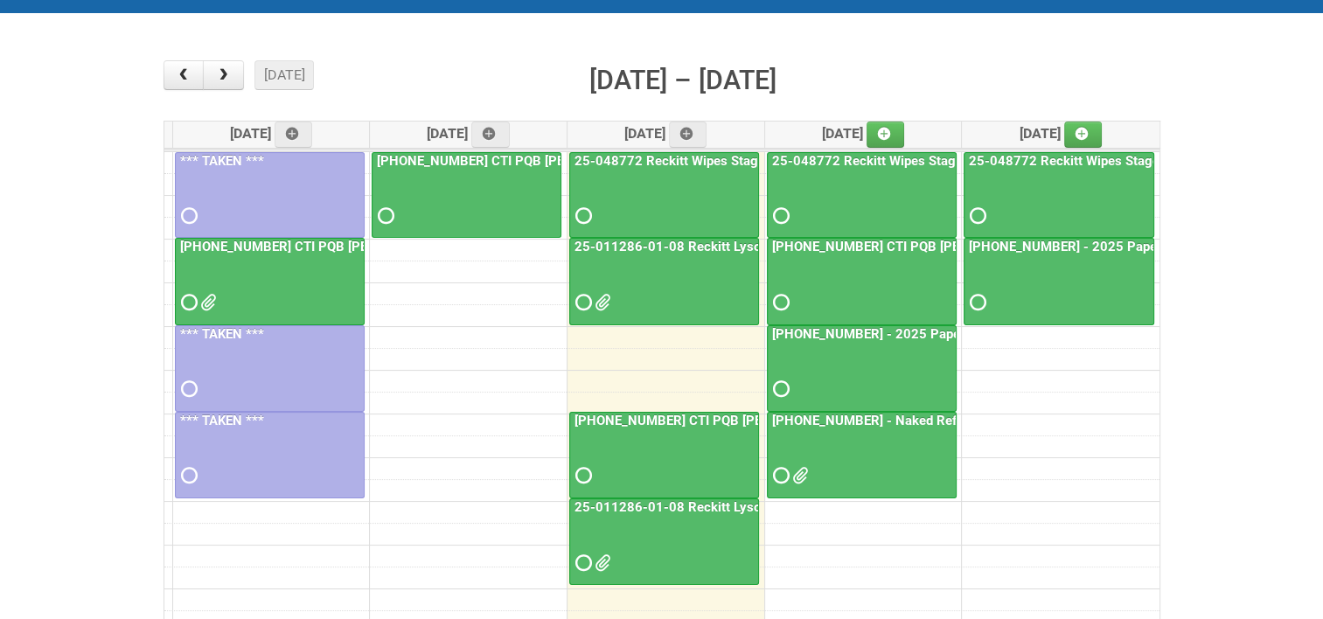
click at [658, 243] on link "25-011286-01-08 Reckitt Lysol Laundry Scented - photos for QC" at bounding box center [765, 247] width 389 height 16
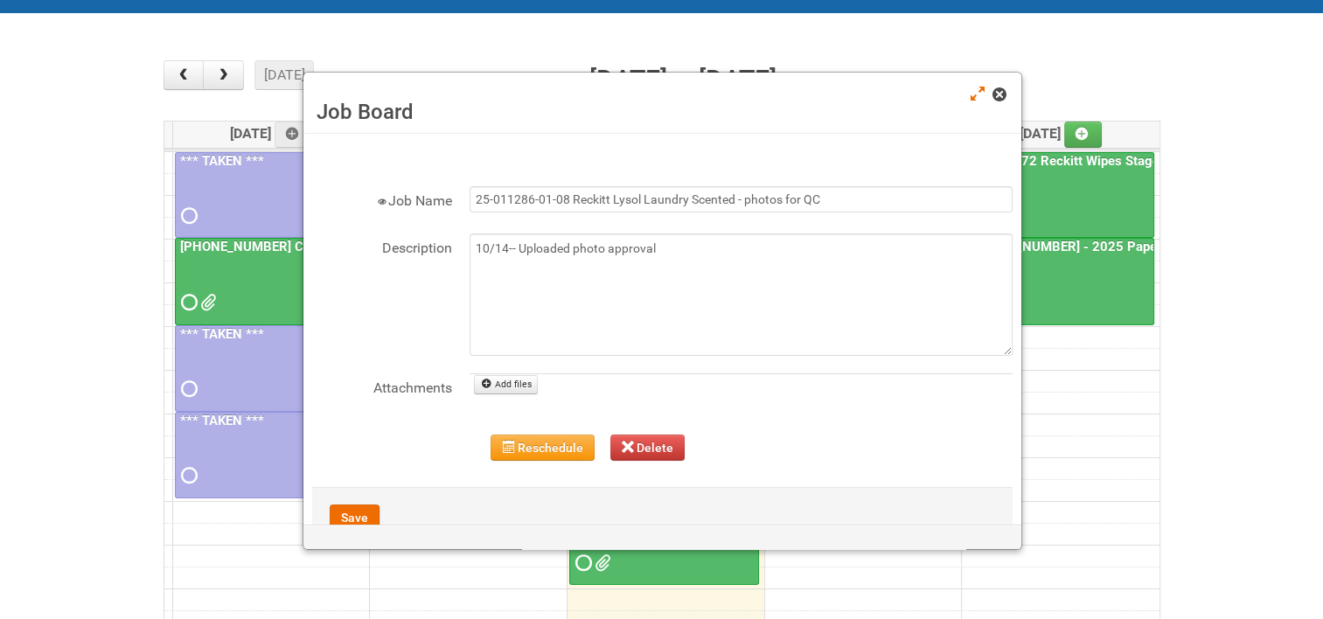
click at [999, 99] on span at bounding box center [998, 94] width 12 height 12
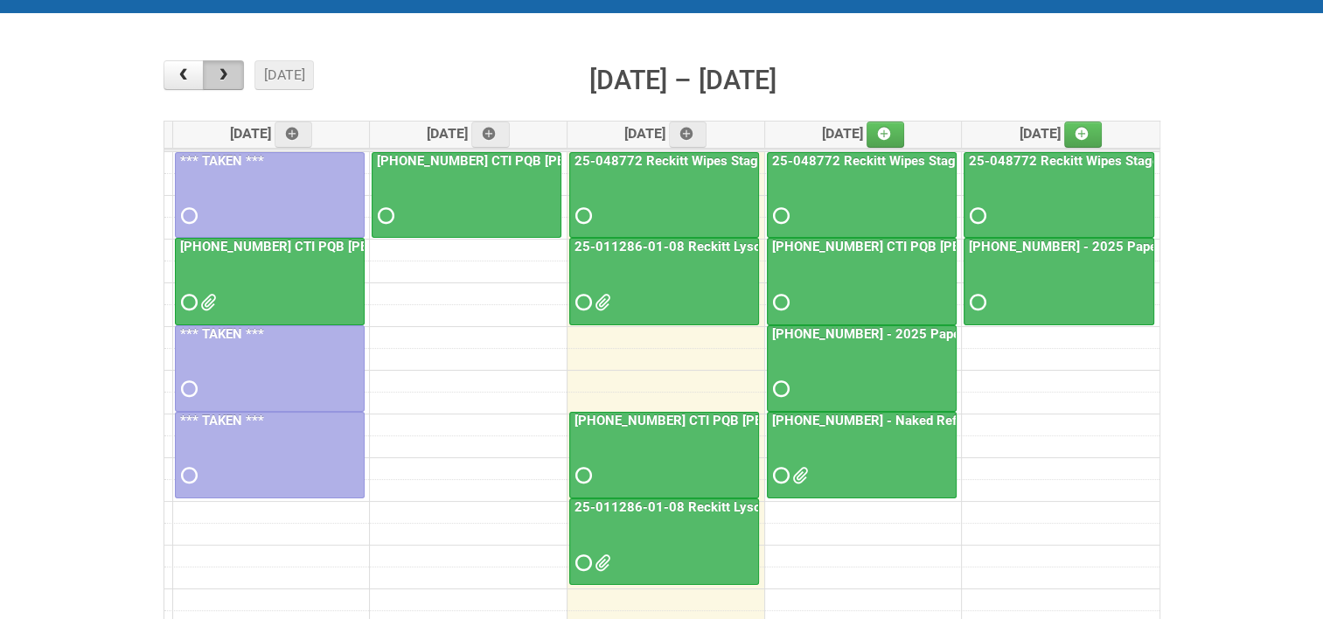
click at [217, 68] on span "button" at bounding box center [223, 75] width 17 height 14
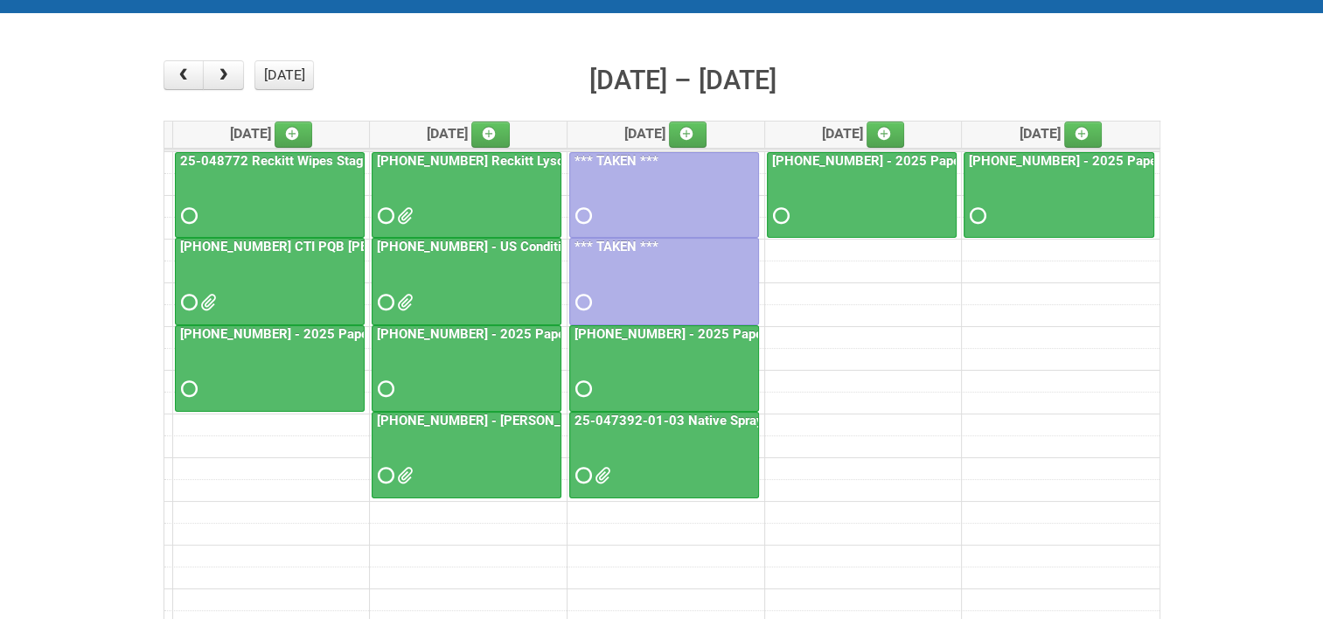
click at [336, 156] on link "25-048772 Reckitt Wipes Stage 4" at bounding box center [281, 161] width 209 height 16
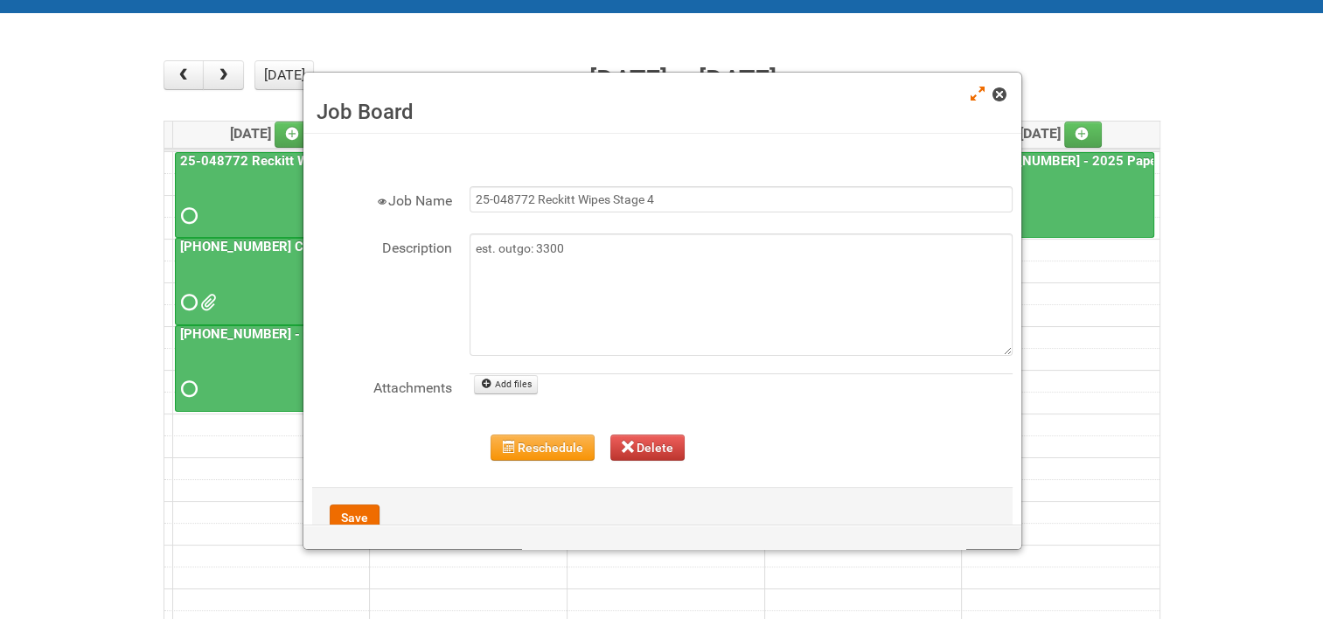
click at [998, 94] on span at bounding box center [998, 94] width 12 height 12
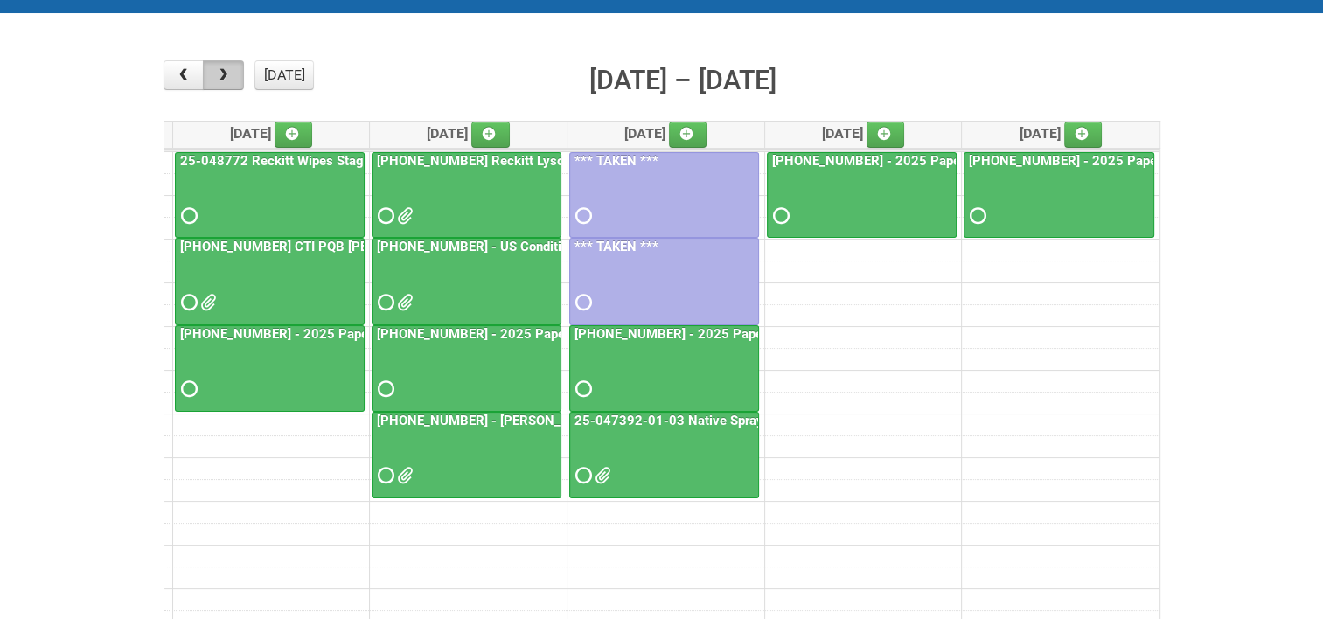
click at [230, 71] on span "button" at bounding box center [223, 75] width 17 height 14
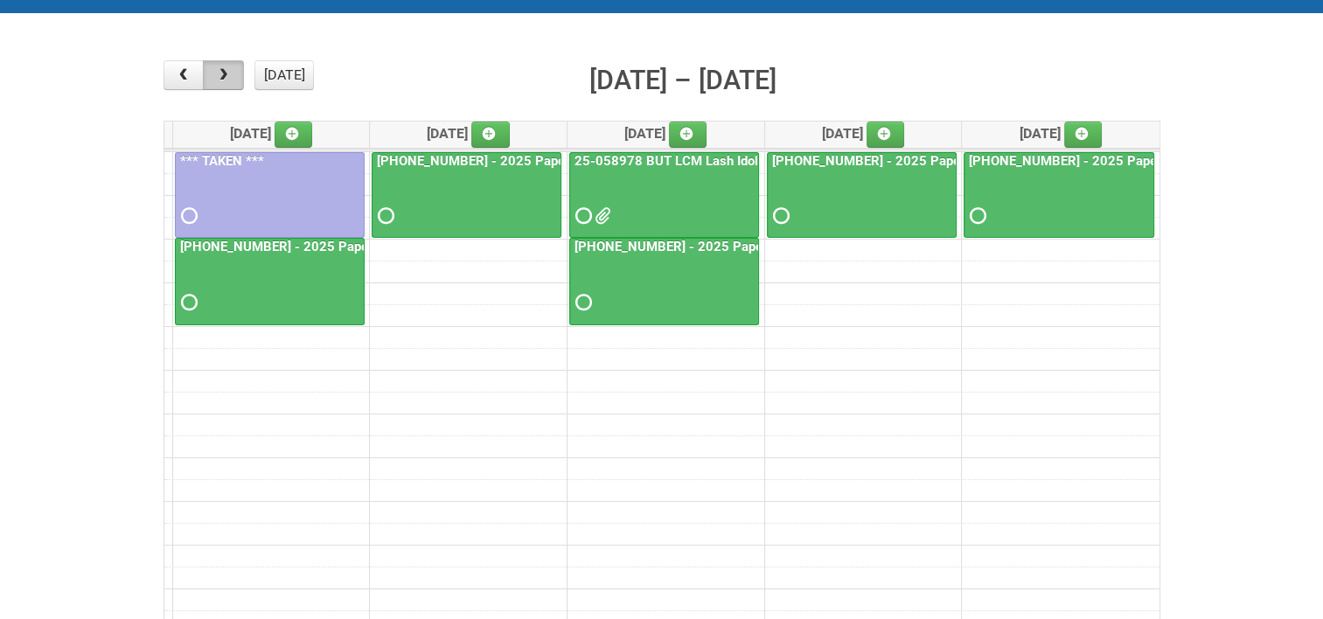
click at [229, 73] on span "button" at bounding box center [223, 75] width 17 height 14
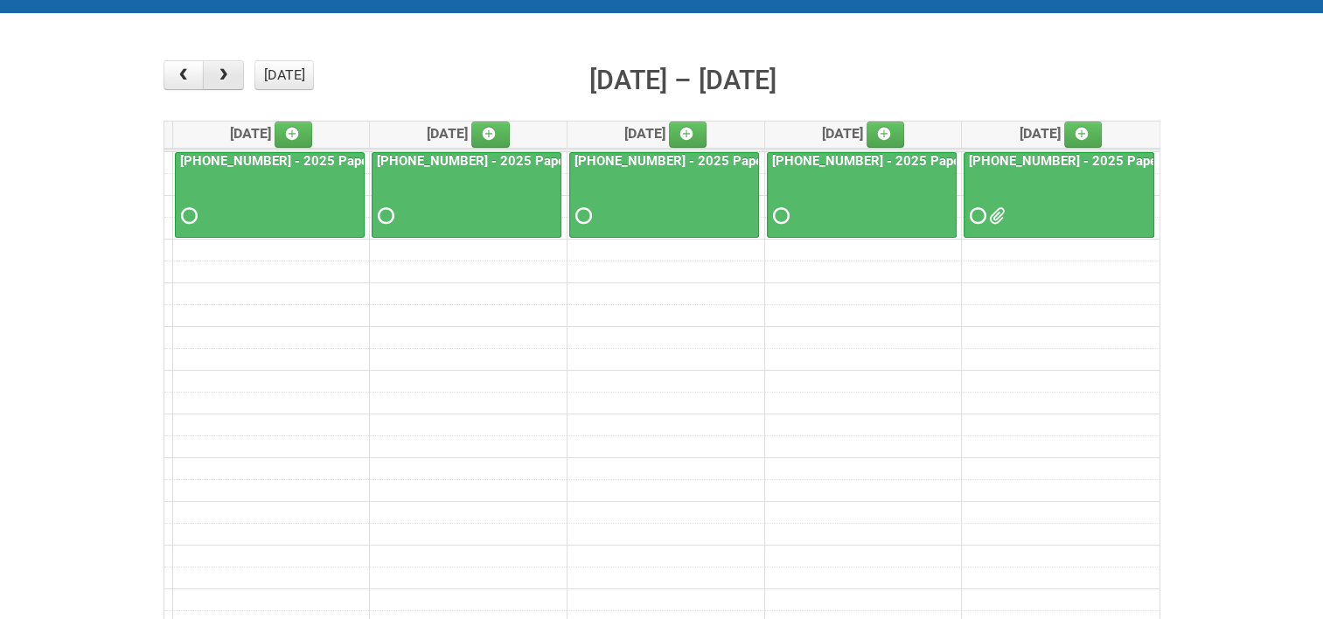
click at [229, 73] on span "button" at bounding box center [223, 75] width 17 height 14
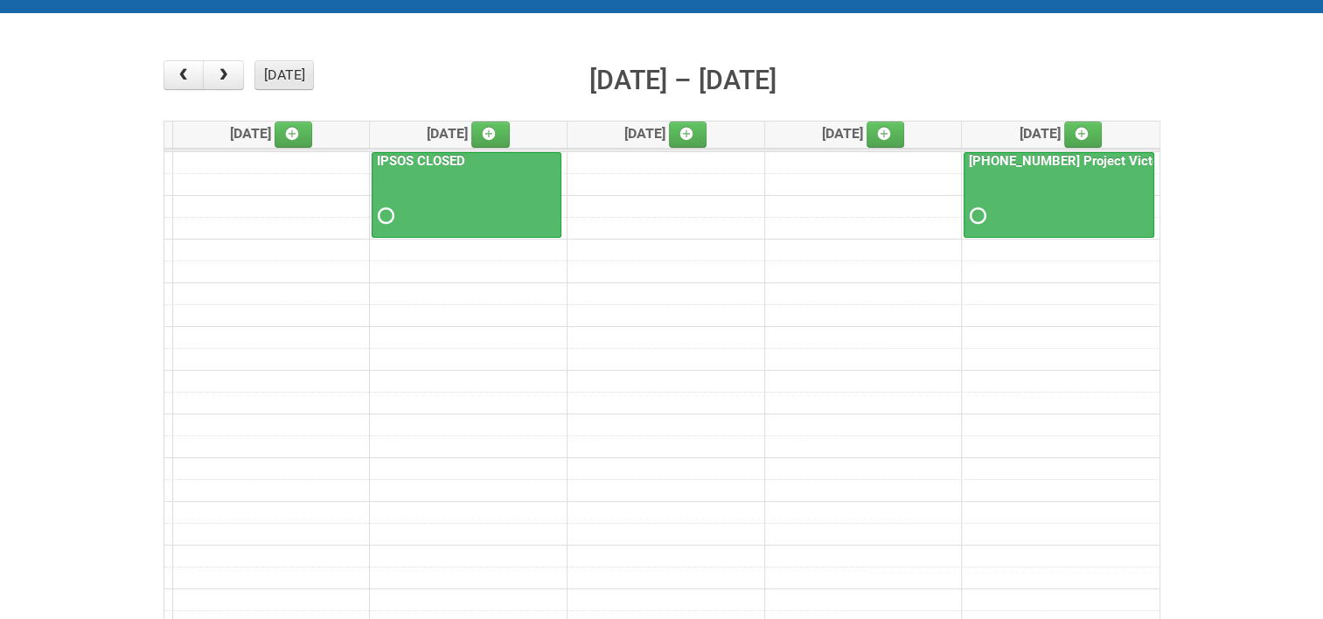
click at [289, 75] on button "[DATE]" at bounding box center [283, 75] width 59 height 30
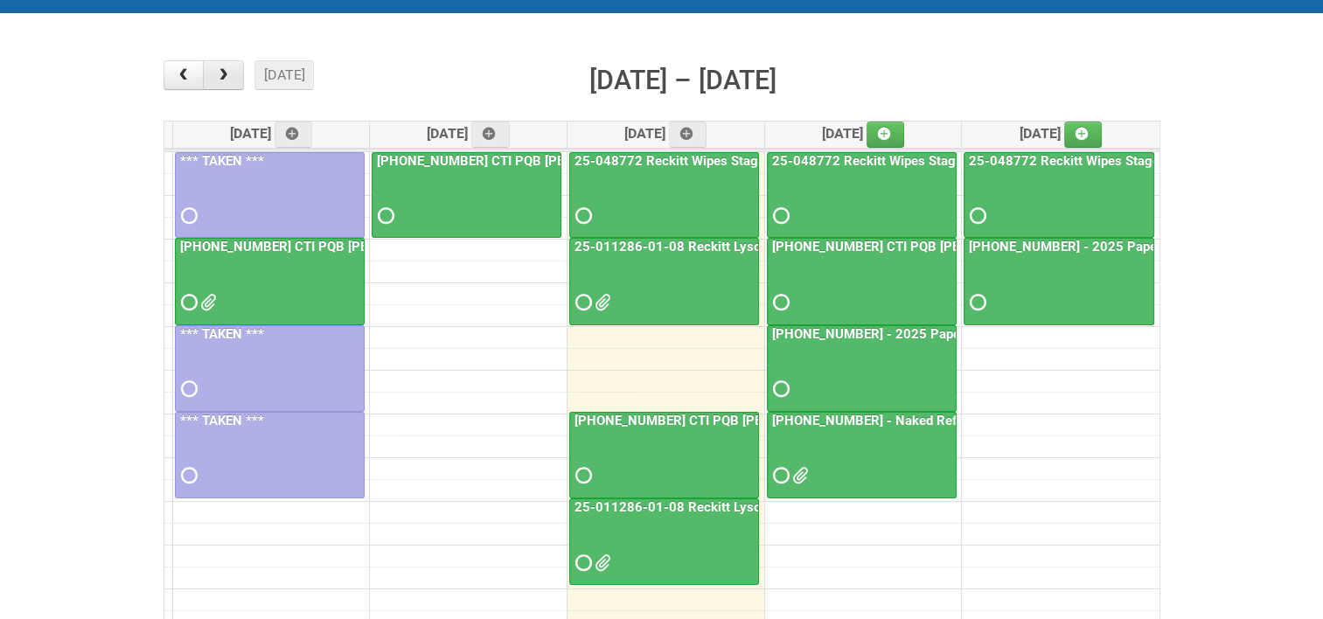
click at [220, 76] on span "button" at bounding box center [223, 75] width 17 height 14
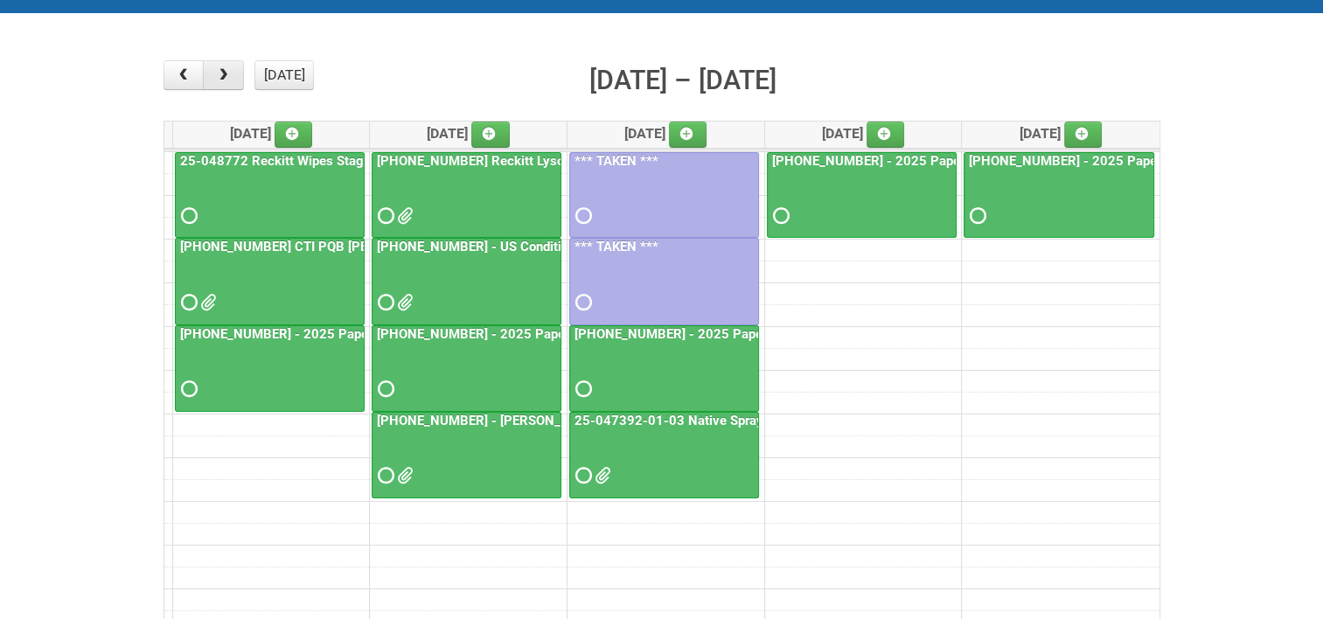
click at [227, 73] on span "button" at bounding box center [223, 75] width 17 height 14
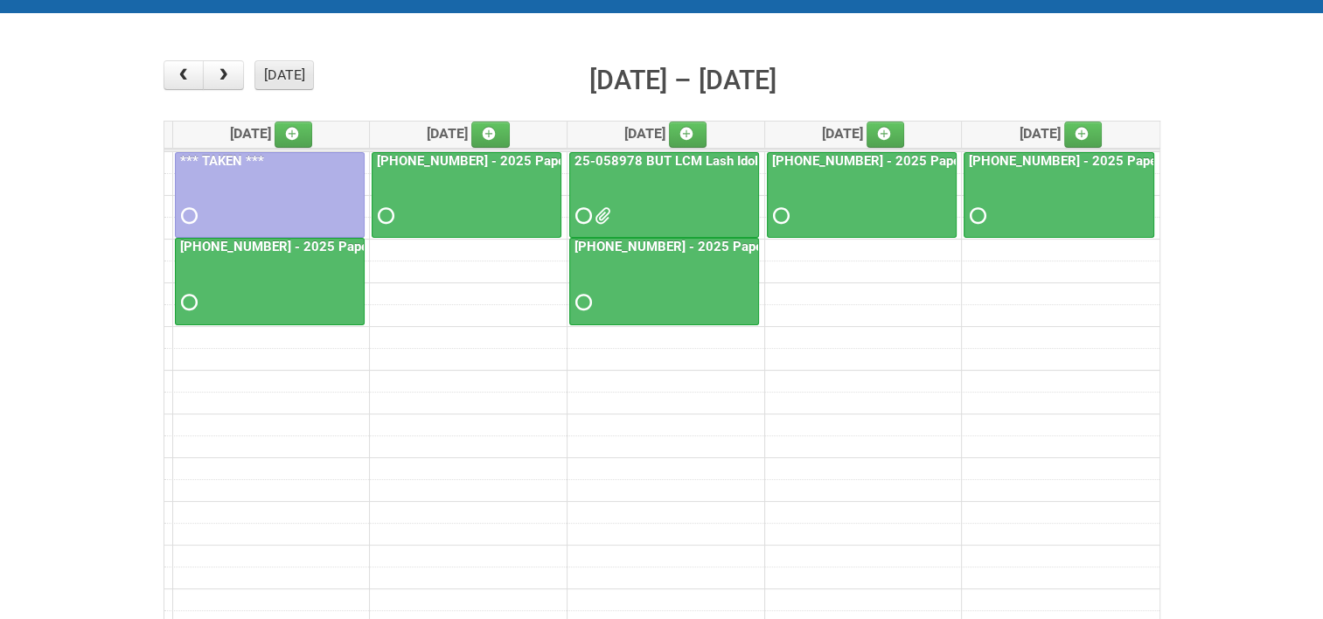
click at [278, 71] on button "[DATE]" at bounding box center [283, 75] width 59 height 30
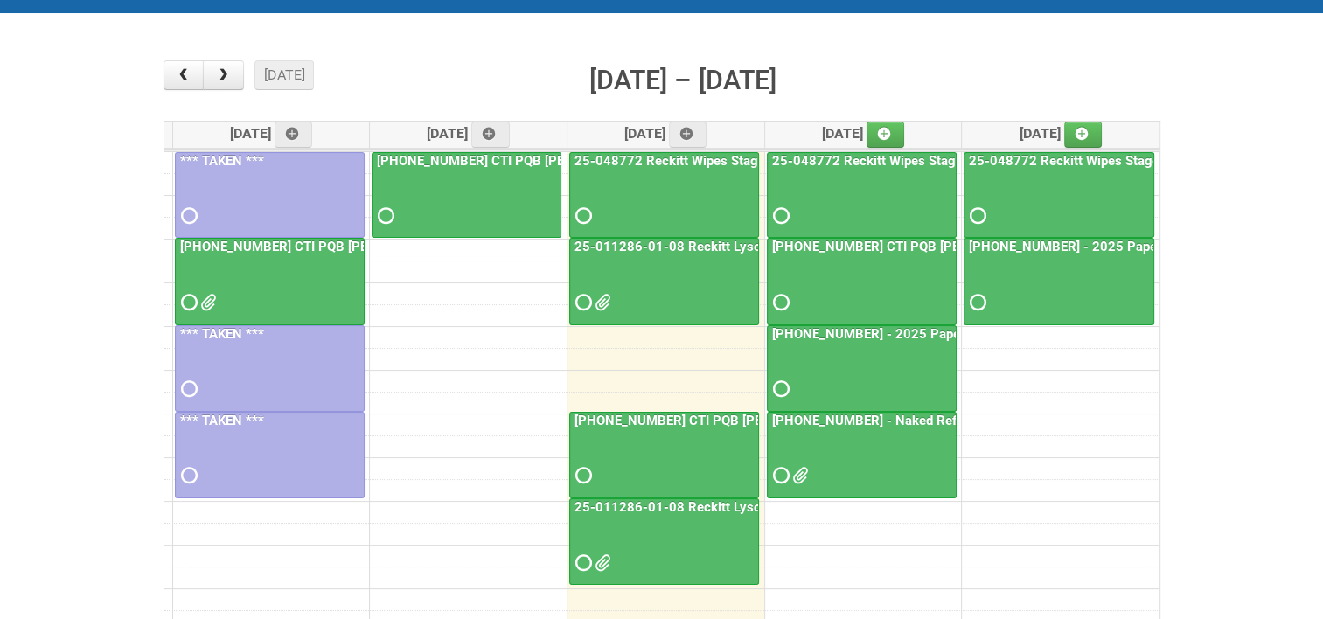
click at [690, 241] on link "25-011286-01-08 Reckitt Lysol Laundry Scented - photos for QC" at bounding box center [765, 247] width 389 height 16
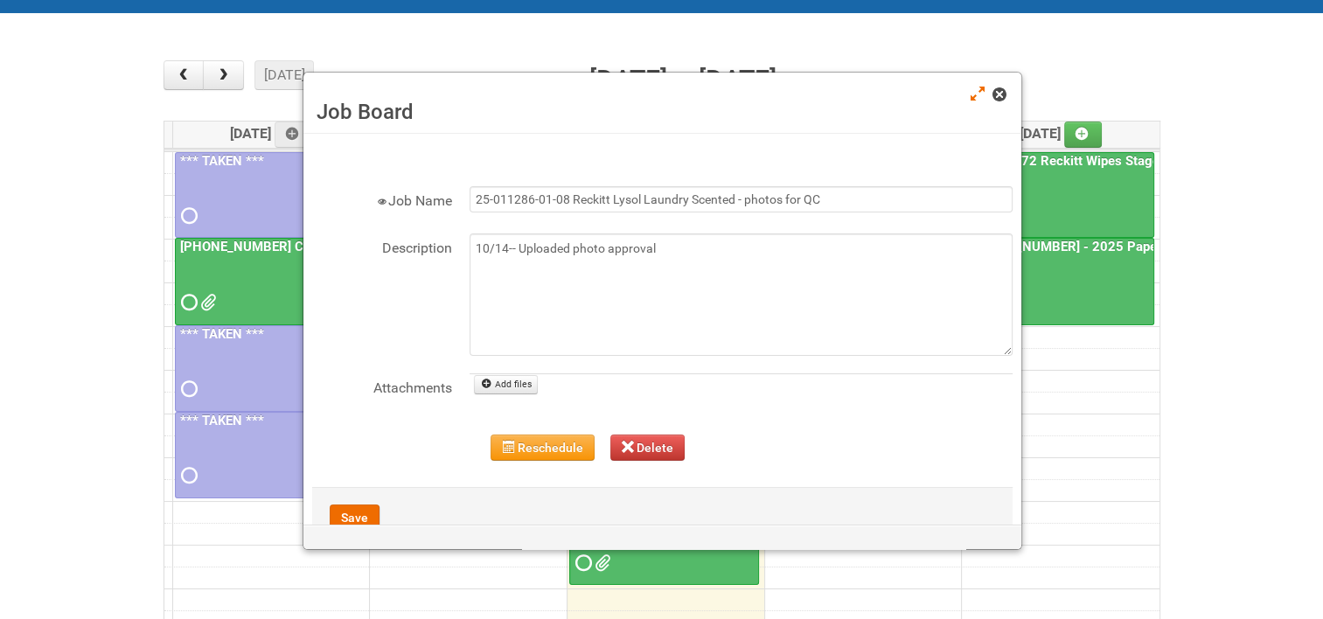
click at [1001, 96] on span at bounding box center [998, 94] width 12 height 12
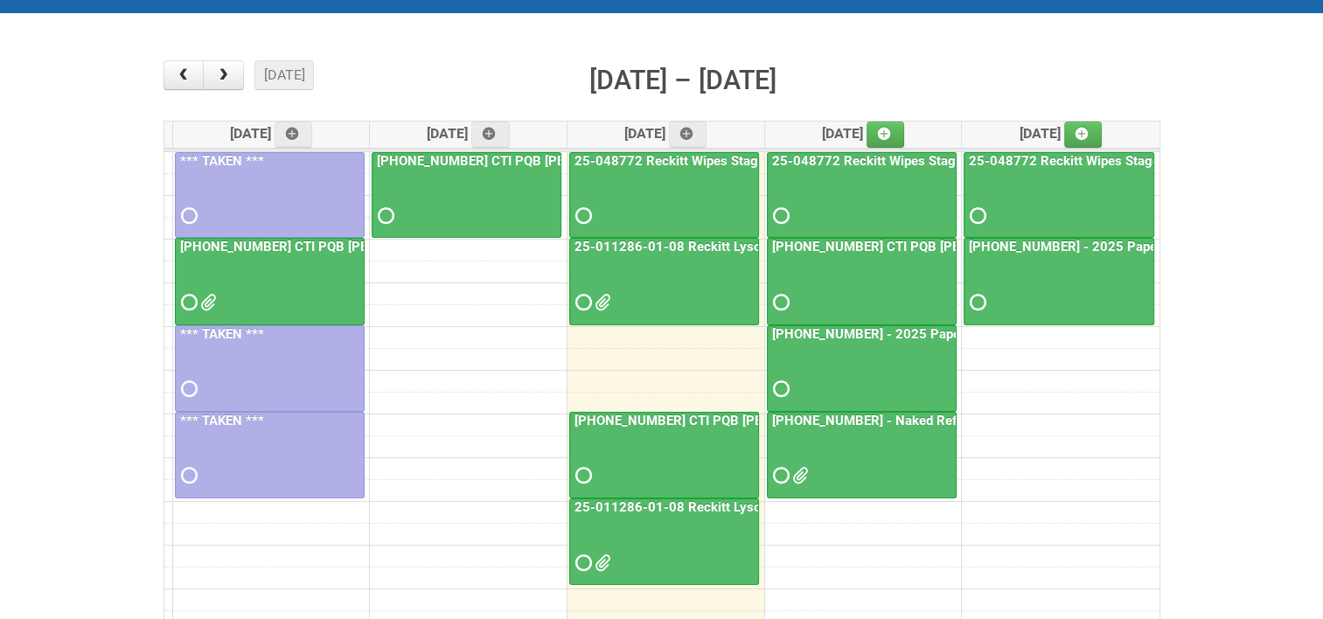
click at [658, 245] on link "25-011286-01-08 Reckitt Lysol Laundry Scented - photos for QC" at bounding box center [765, 247] width 389 height 16
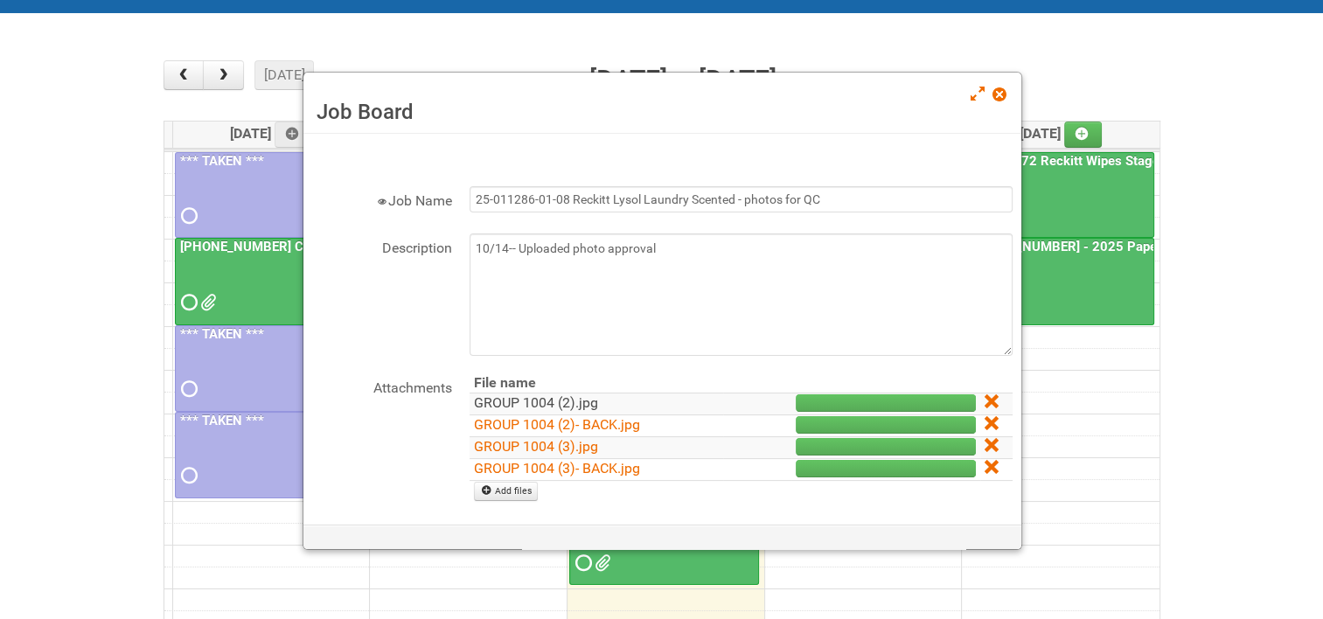
click at [539, 401] on link "GROUP 1004 (2).jpg" at bounding box center [536, 402] width 124 height 17
click at [543, 422] on link "GROUP 1004 (2)- BACK.jpg" at bounding box center [557, 424] width 166 height 17
click at [546, 444] on link "GROUP 1004 (3).jpg" at bounding box center [536, 446] width 124 height 17
click at [539, 467] on link "GROUP 1004 (3)- BACK.jpg" at bounding box center [557, 468] width 166 height 17
click at [985, 399] on icon at bounding box center [991, 401] width 12 height 12
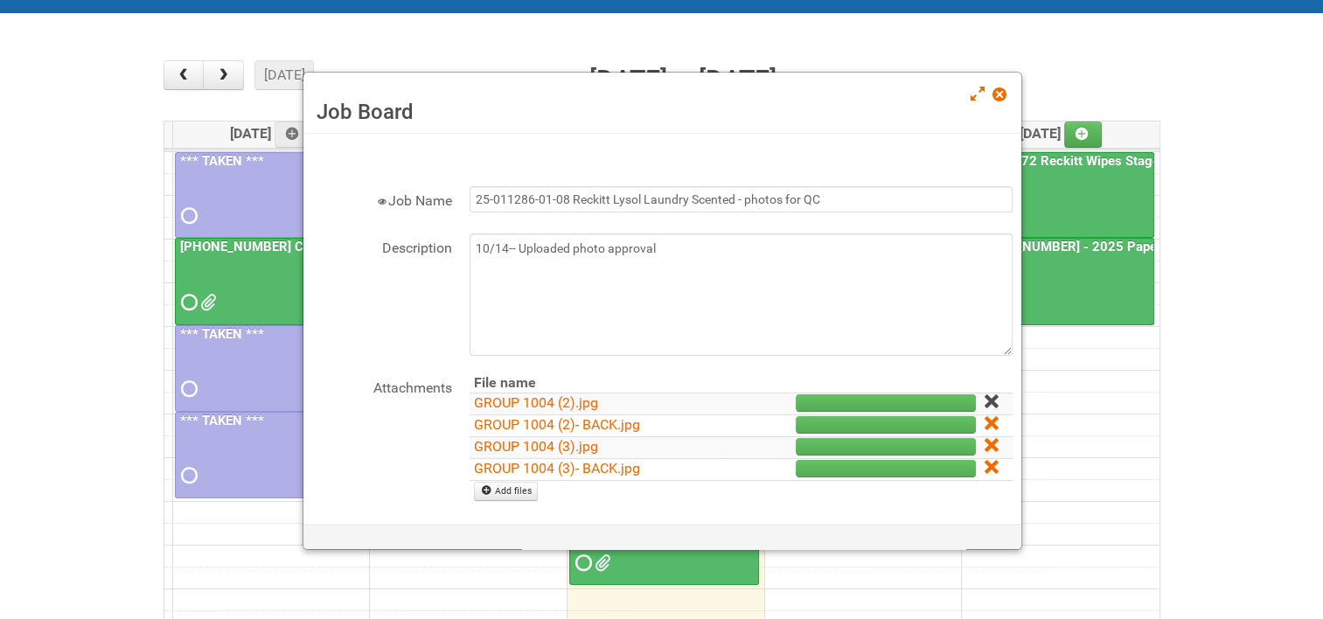
scroll to position [0, 0]
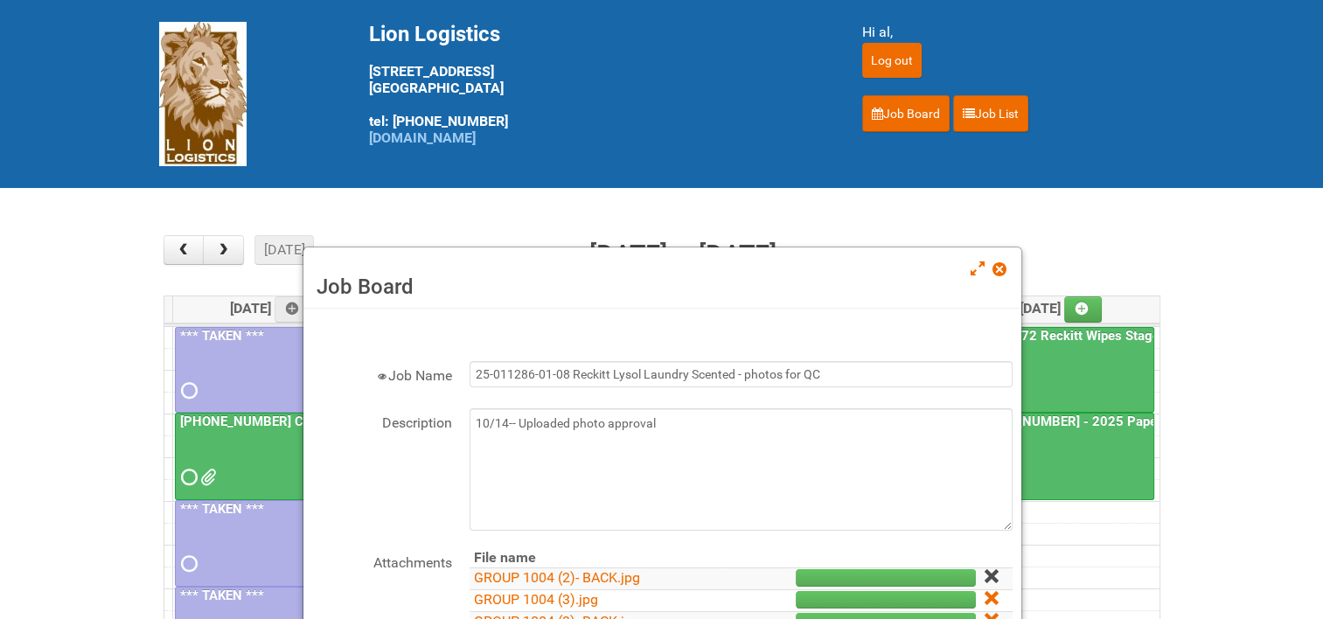
click at [985, 572] on icon at bounding box center [991, 576] width 12 height 12
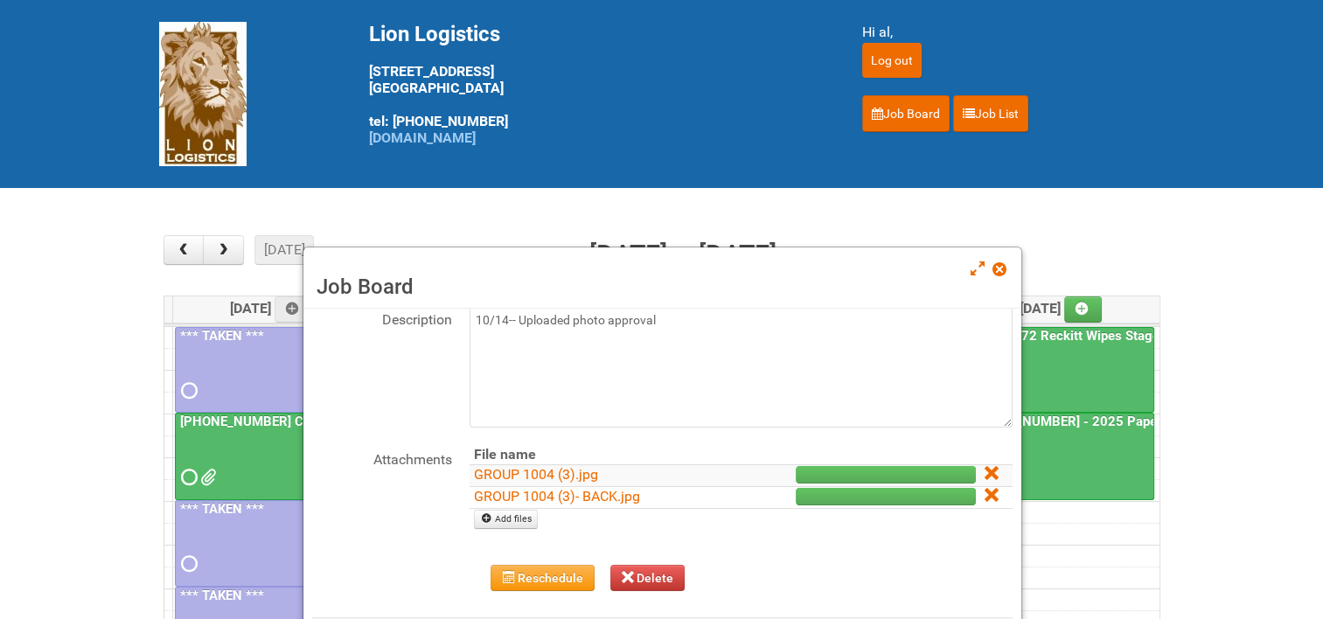
scroll to position [107, 0]
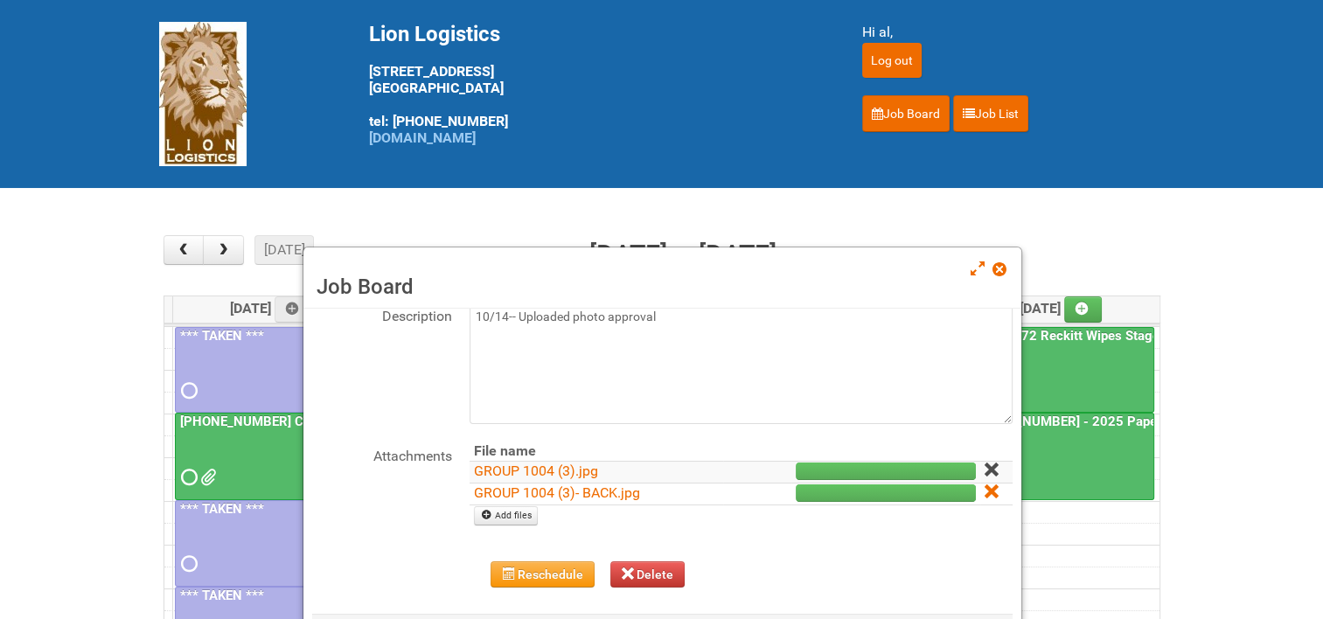
click at [985, 465] on icon at bounding box center [991, 469] width 12 height 12
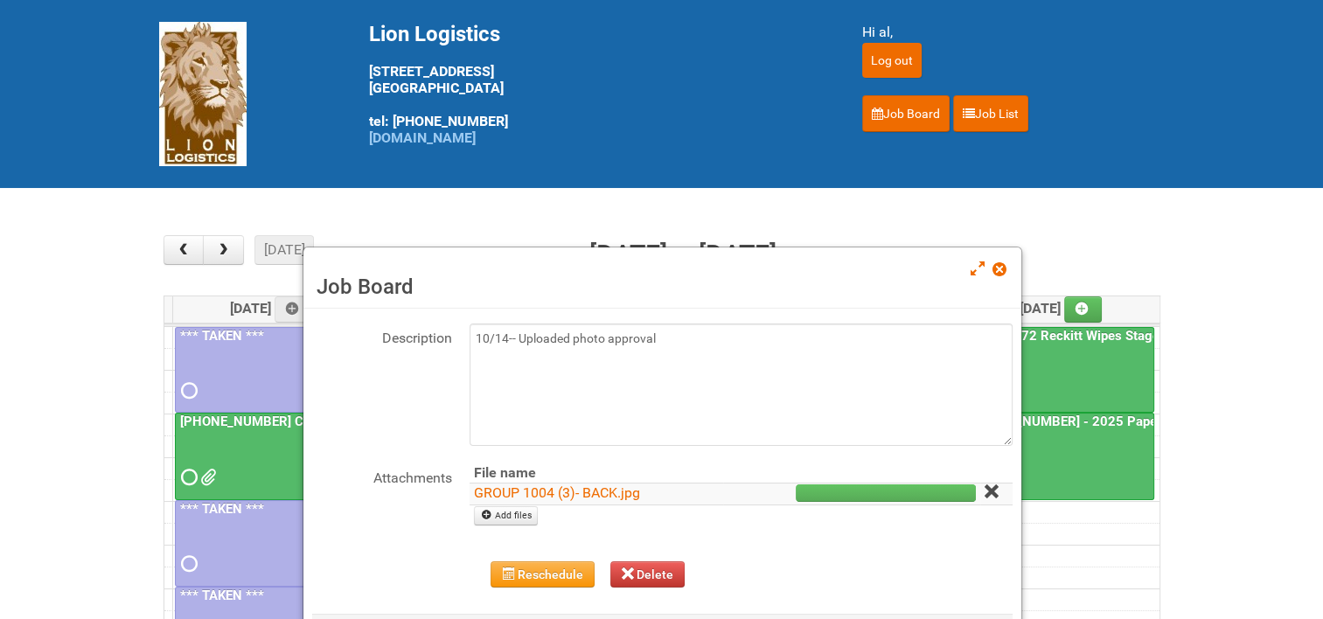
click at [985, 485] on icon at bounding box center [991, 491] width 12 height 12
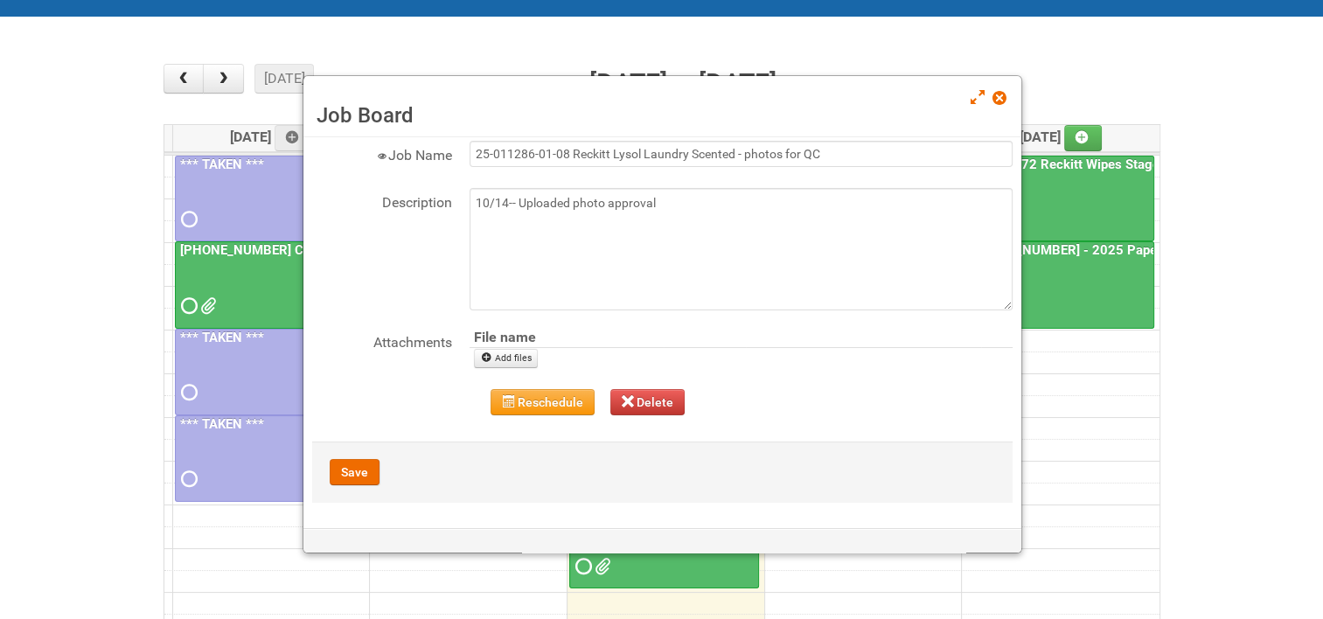
scroll to position [175, 0]
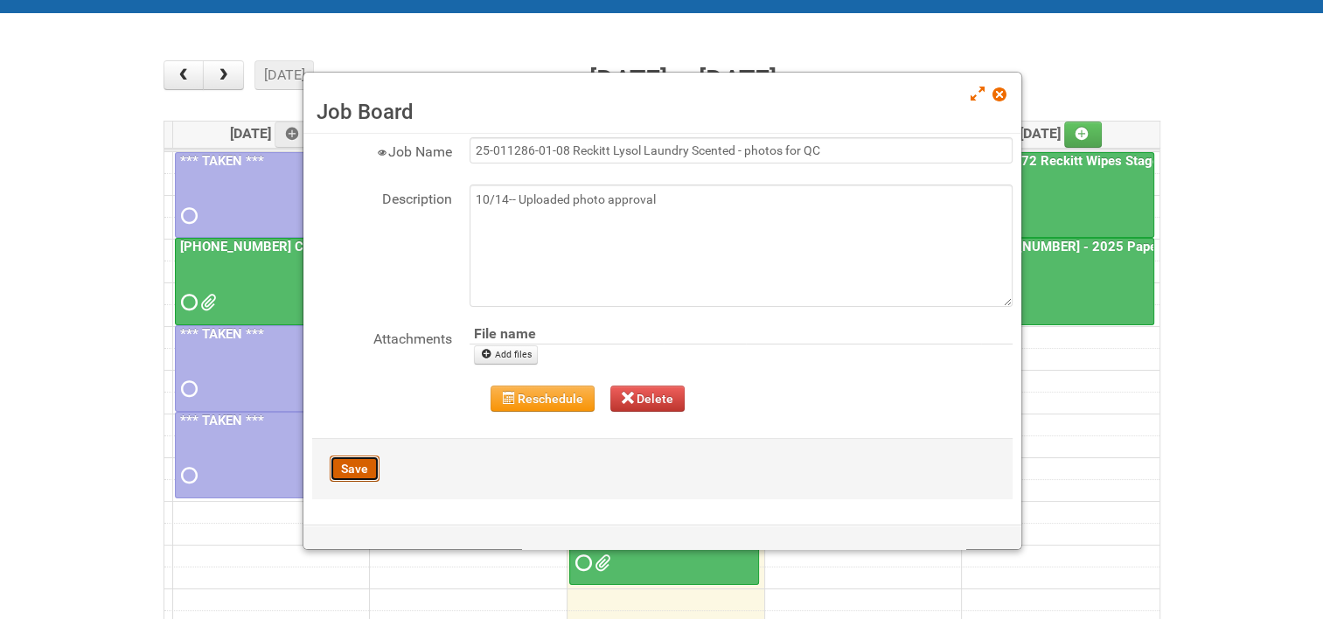
click at [369, 471] on button "Save" at bounding box center [355, 469] width 50 height 26
